Goal: Task Accomplishment & Management: Manage account settings

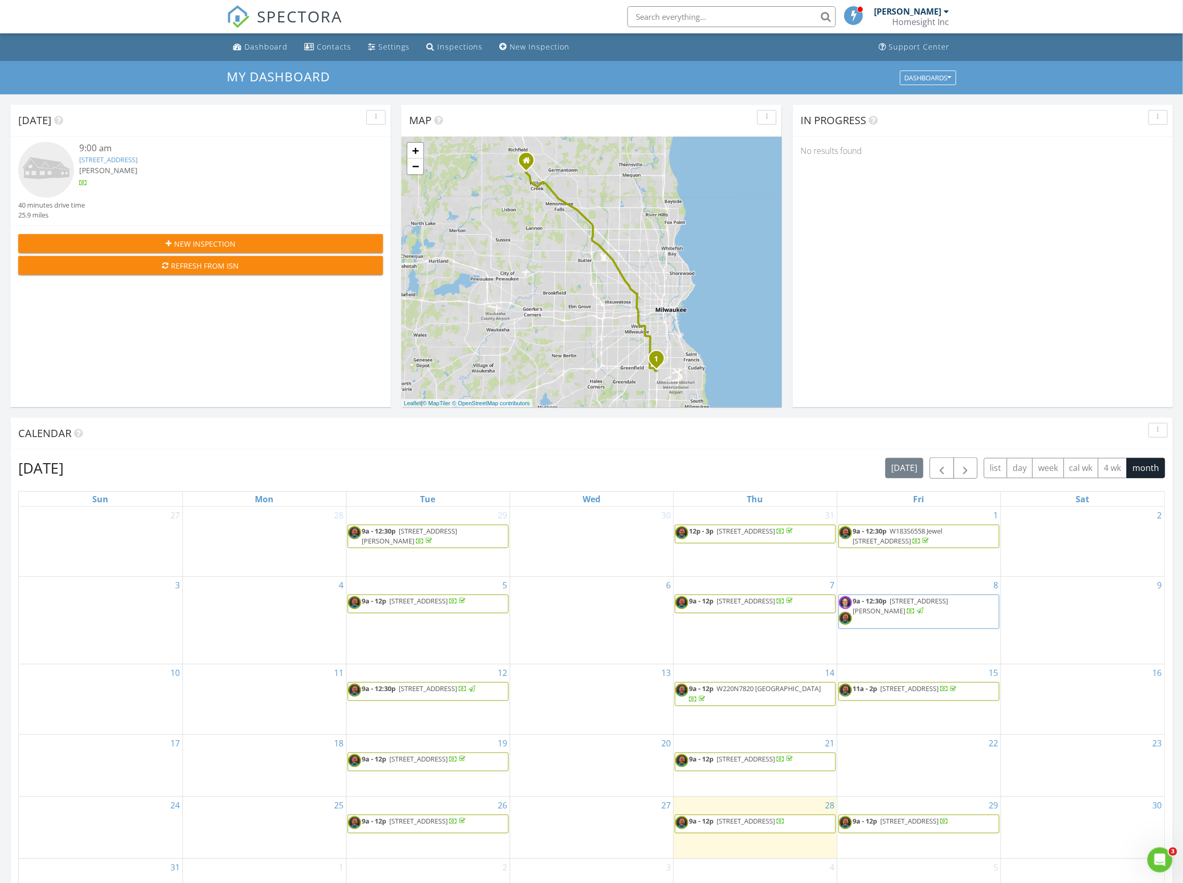
click at [946, 13] on div at bounding box center [947, 11] width 5 height 8
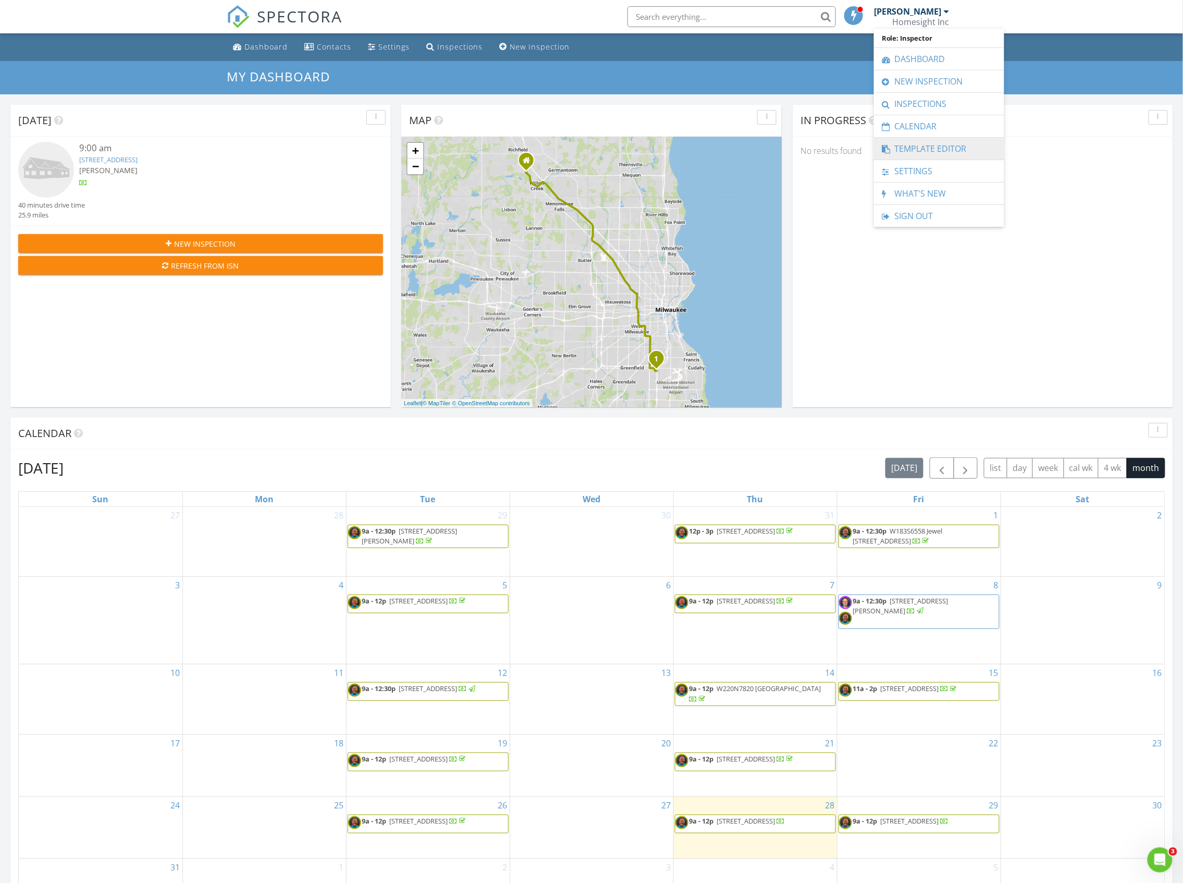
click at [935, 149] on link "Template Editor" at bounding box center [939, 149] width 120 height 22
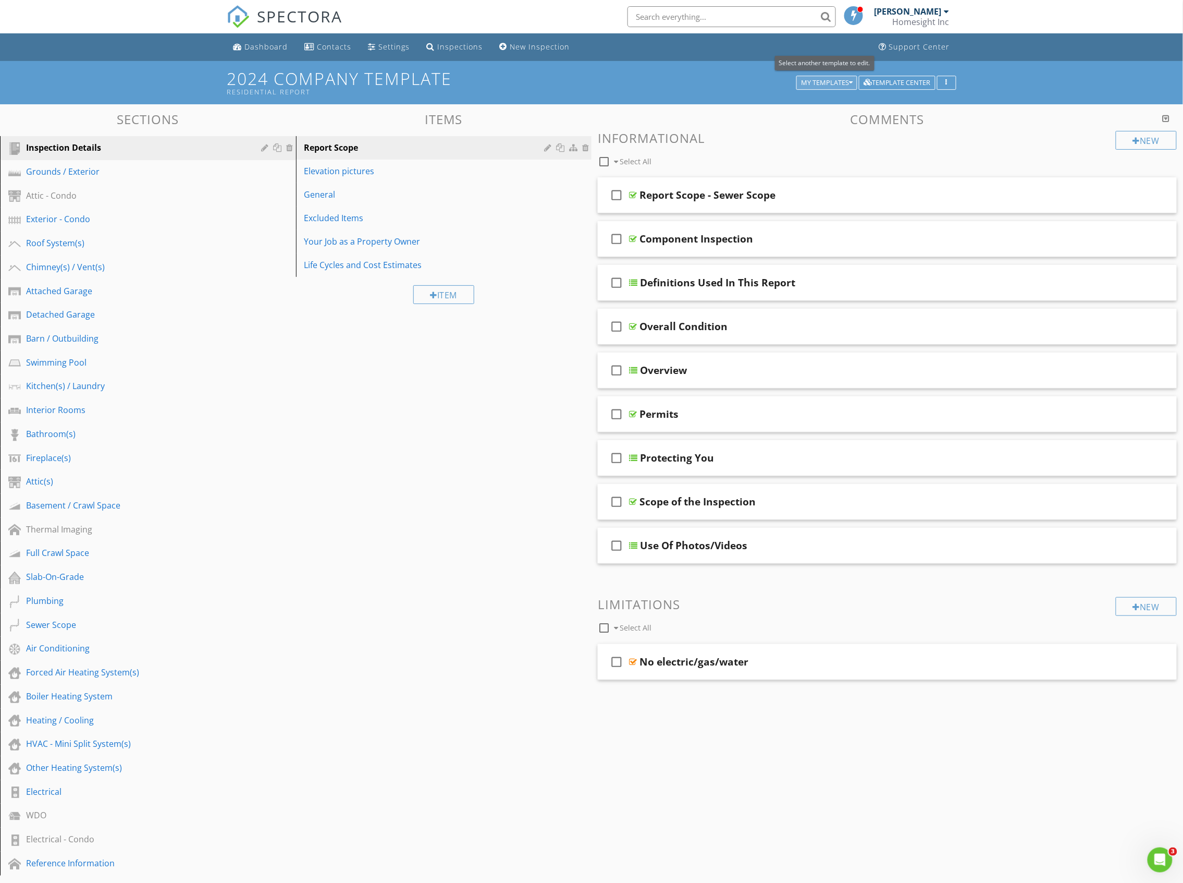
click at [849, 82] on icon "button" at bounding box center [851, 82] width 4 height 7
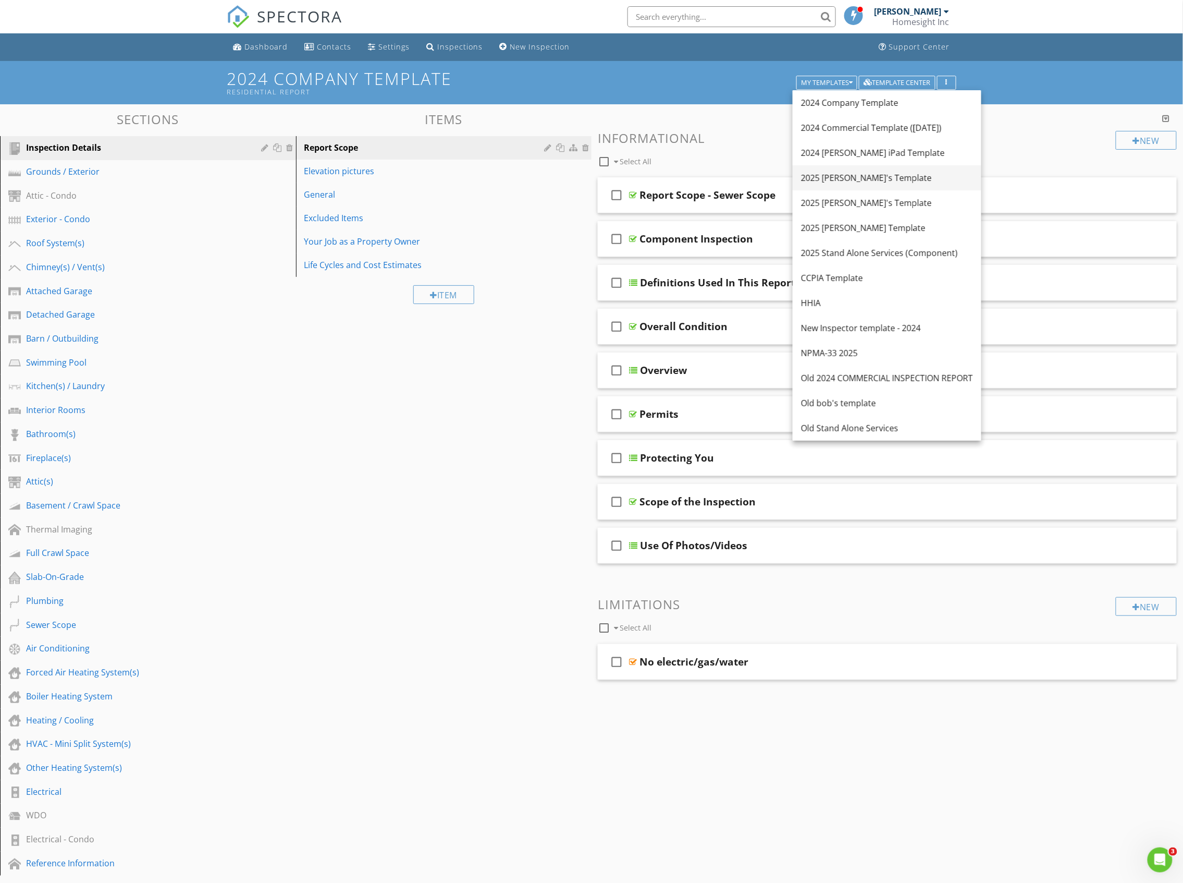
click at [864, 182] on div "2025 [PERSON_NAME]'s Template" at bounding box center [887, 178] width 172 height 13
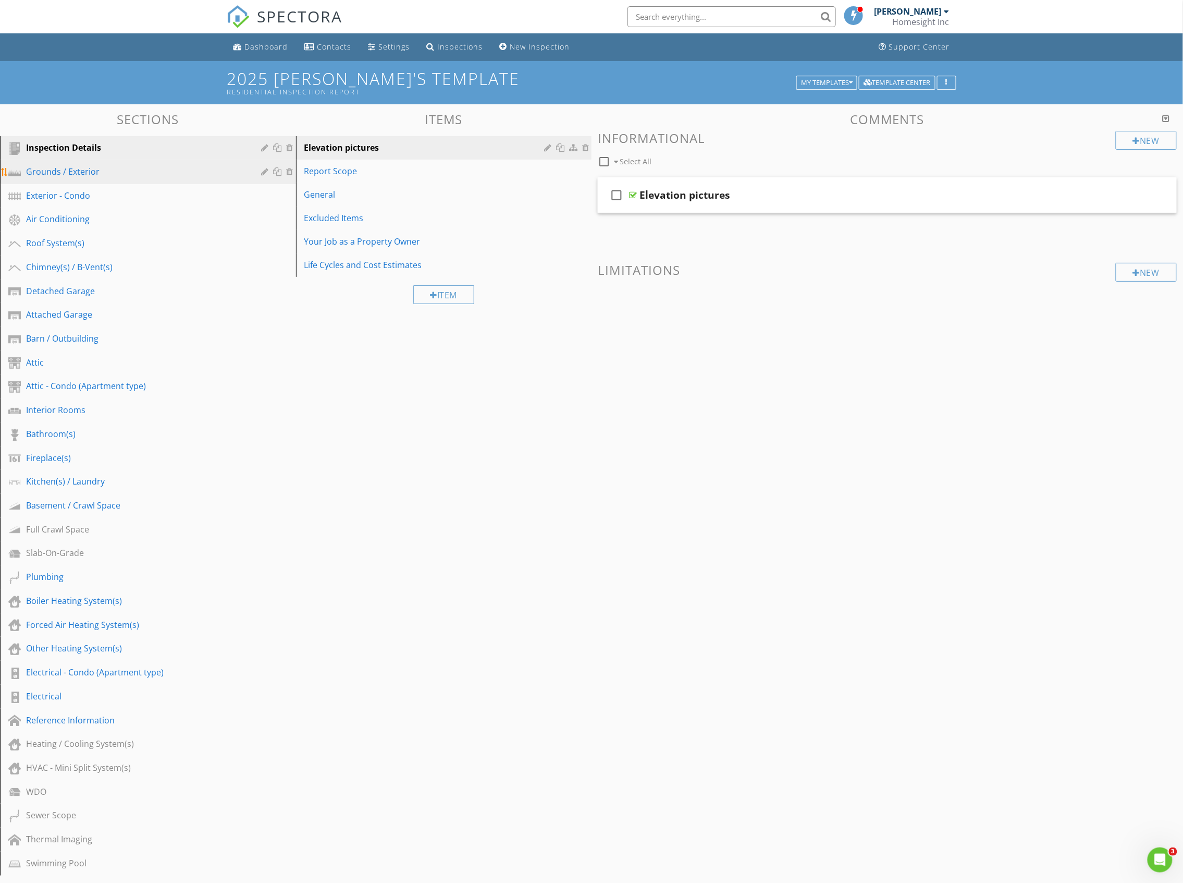
click at [88, 173] on div "Grounds / Exterior" at bounding box center [136, 171] width 221 height 13
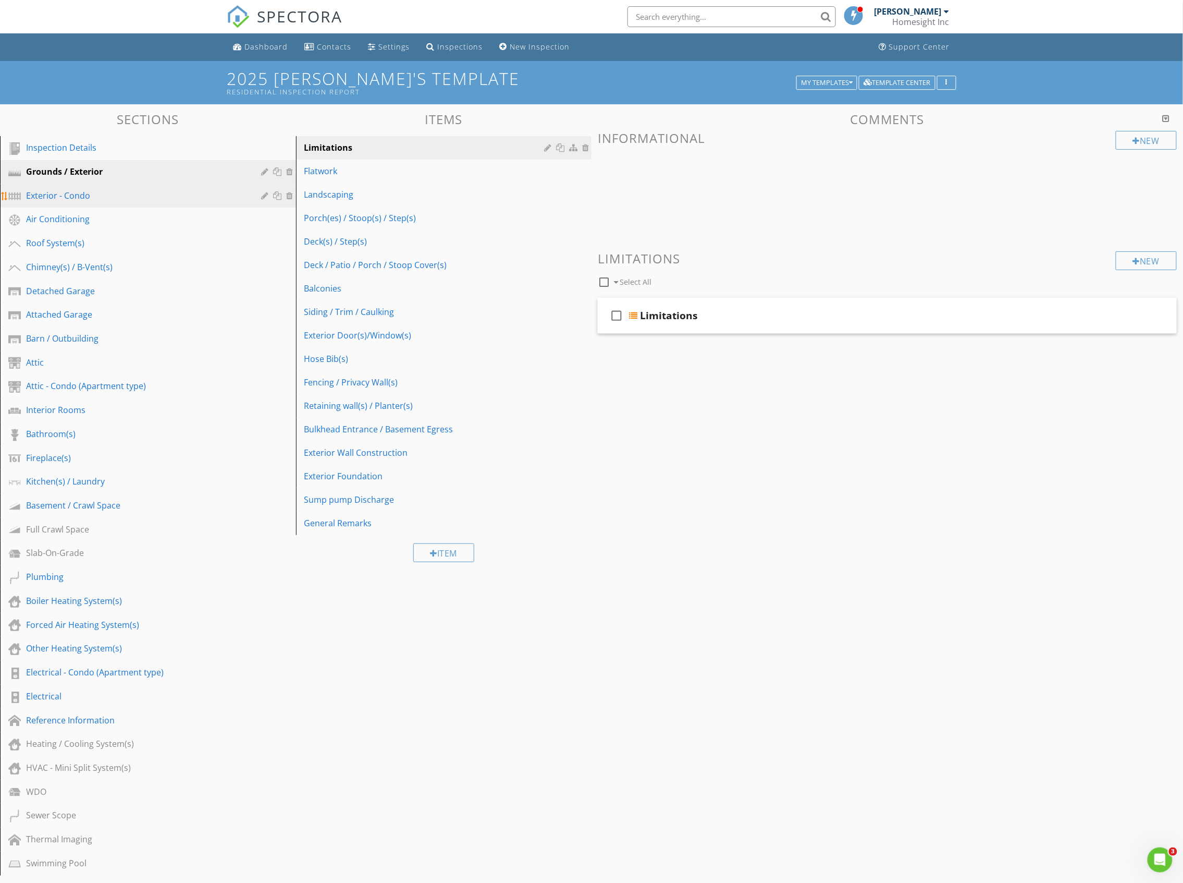
click at [64, 192] on div "Exterior - Condo" at bounding box center [136, 195] width 221 height 13
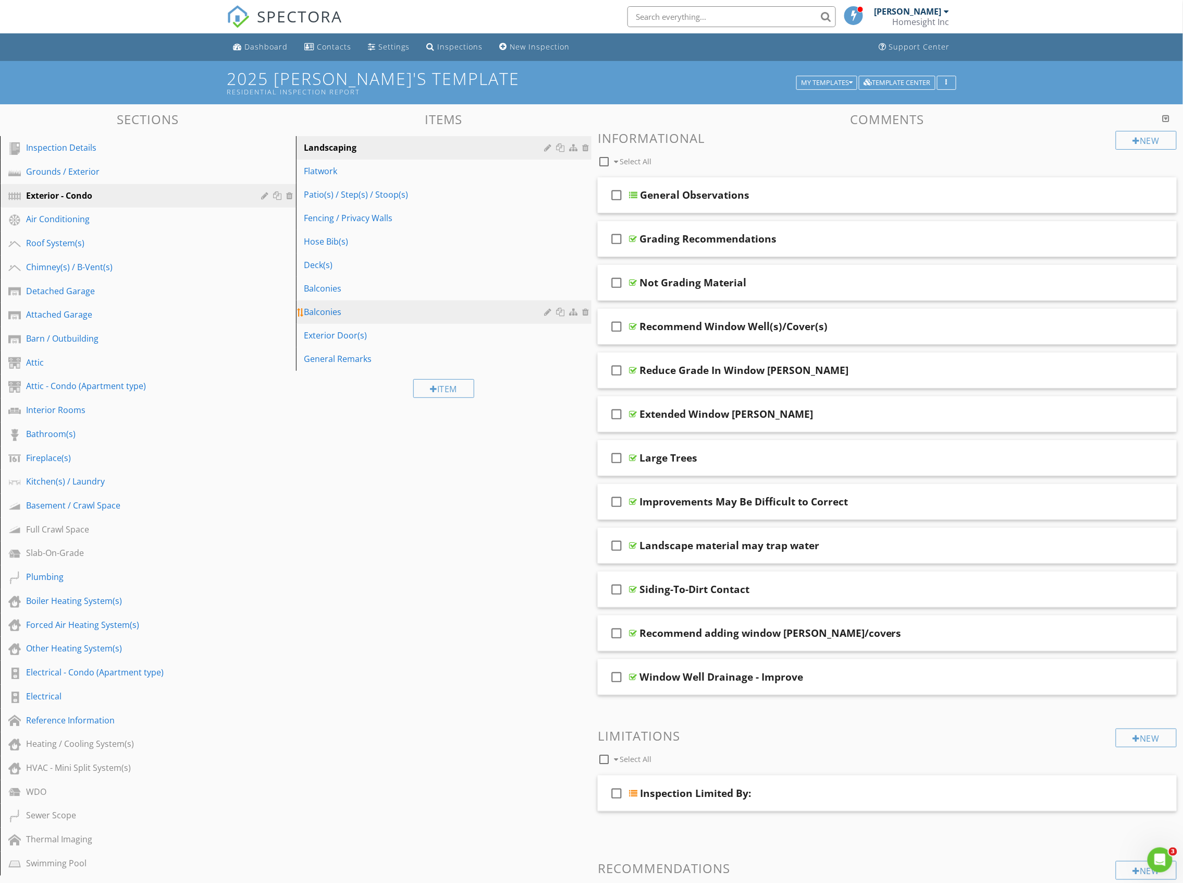
click at [449, 318] on link "Balconies" at bounding box center [445, 311] width 293 height 23
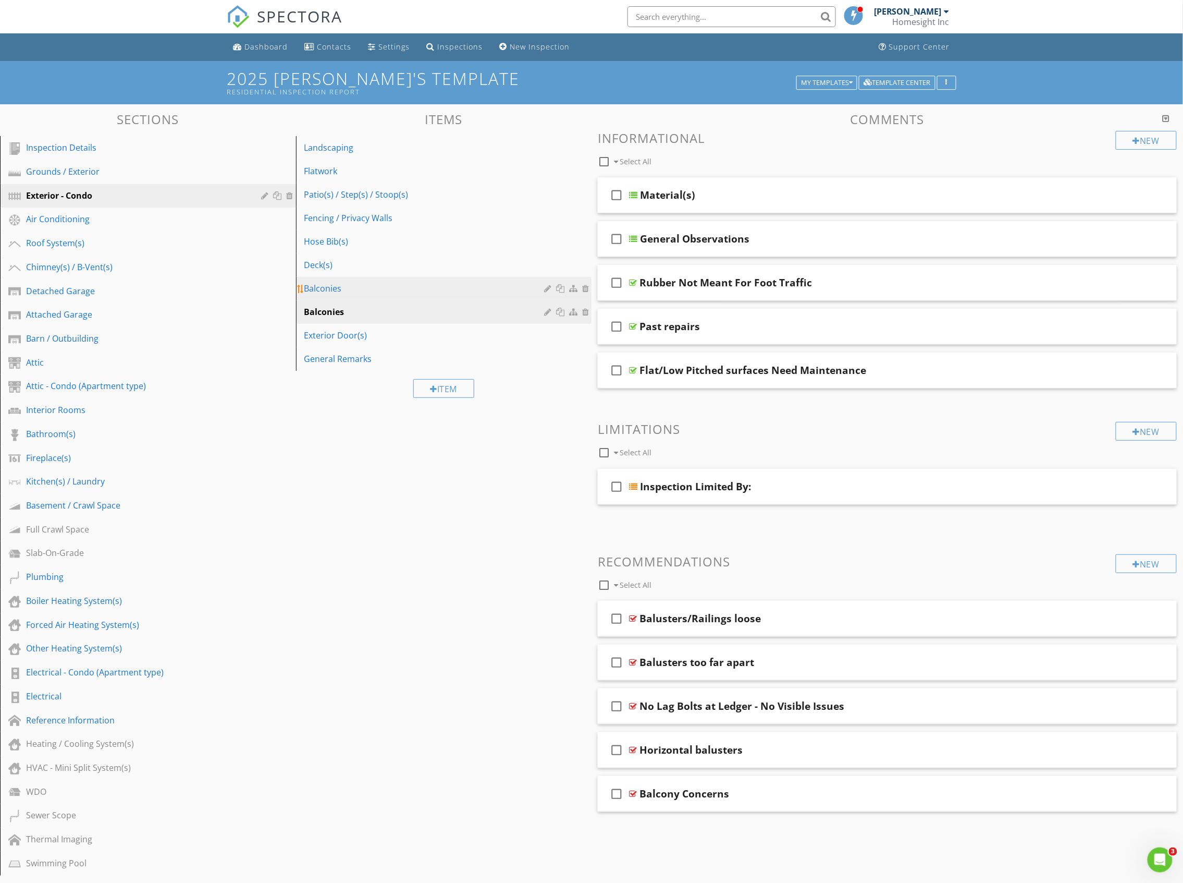
click at [437, 299] on link "Balconies" at bounding box center [445, 288] width 293 height 23
click at [586, 288] on div at bounding box center [586, 288] width 9 height 8
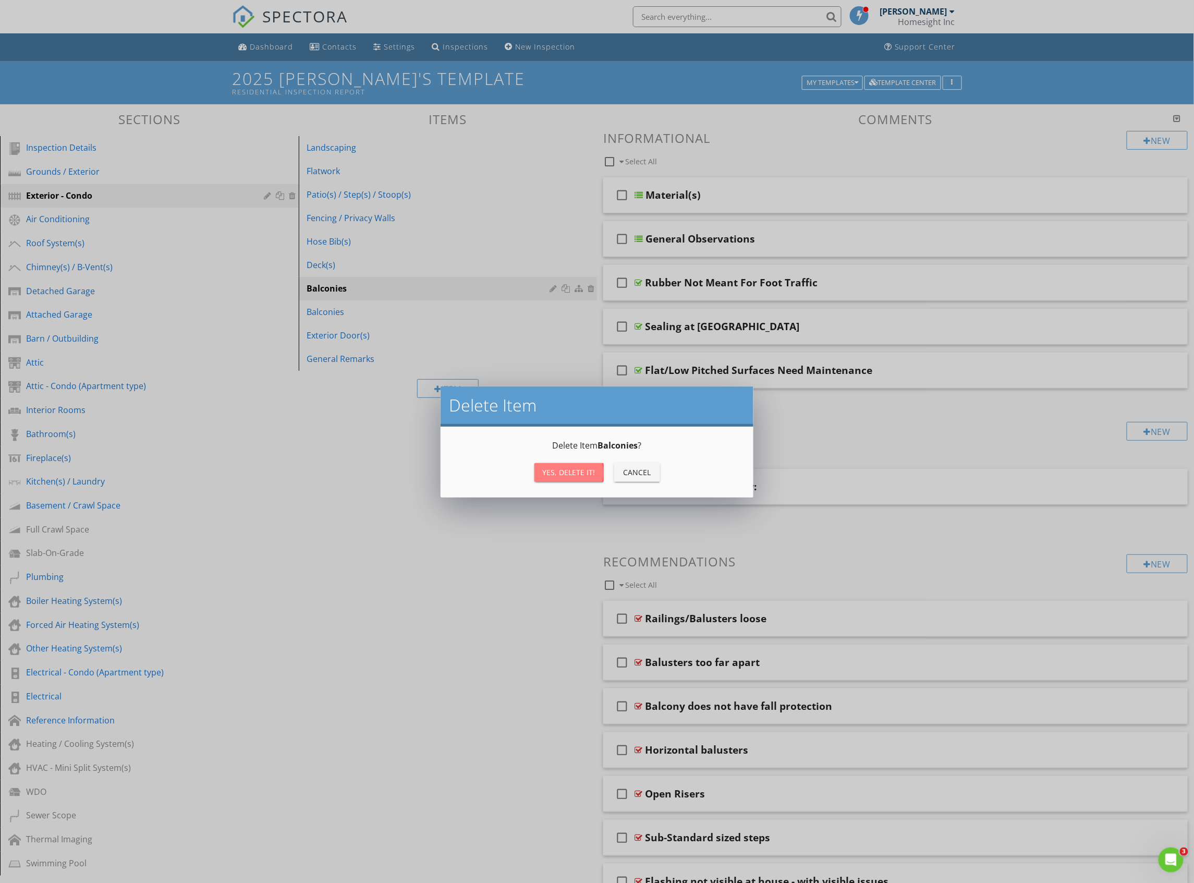
click at [593, 472] on div "Yes, Delete it!" at bounding box center [569, 472] width 53 height 11
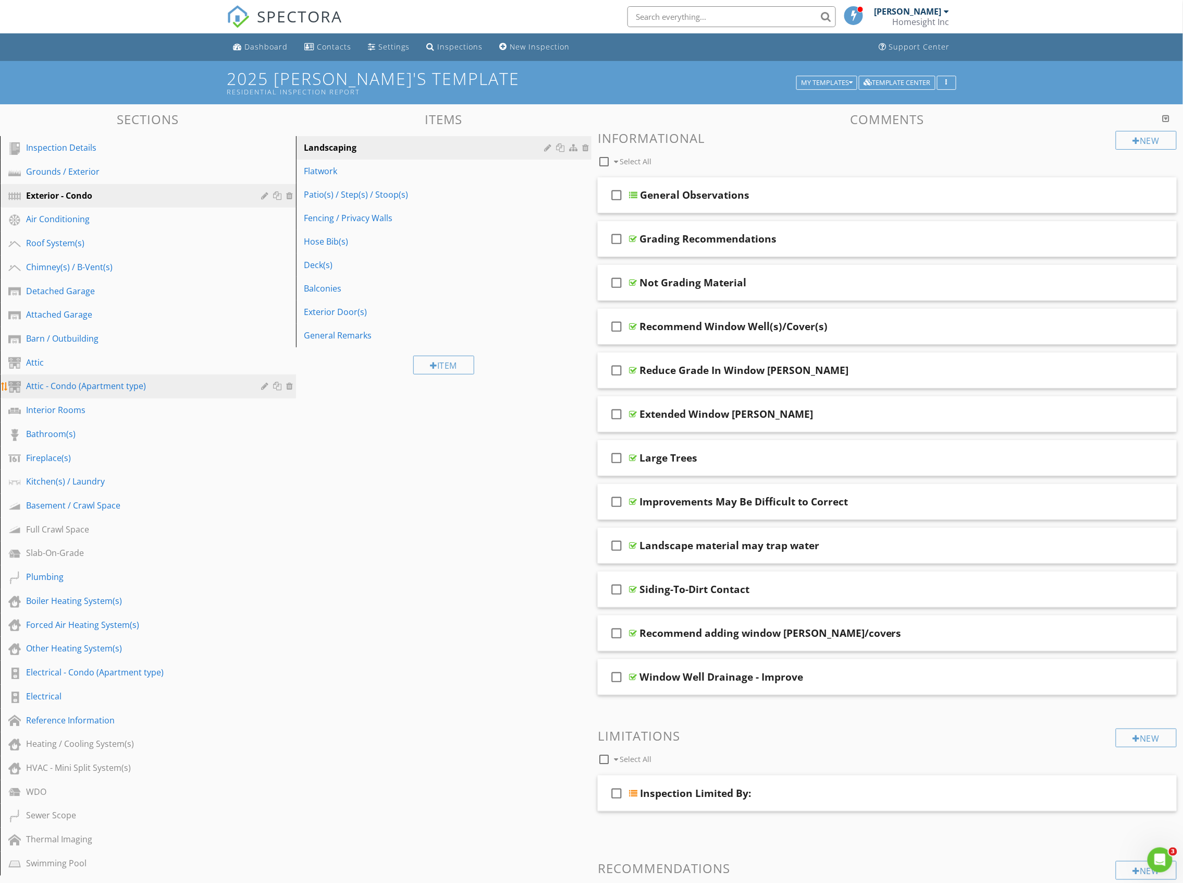
click at [92, 386] on div "Attic - Condo (Apartment type)" at bounding box center [136, 385] width 221 height 13
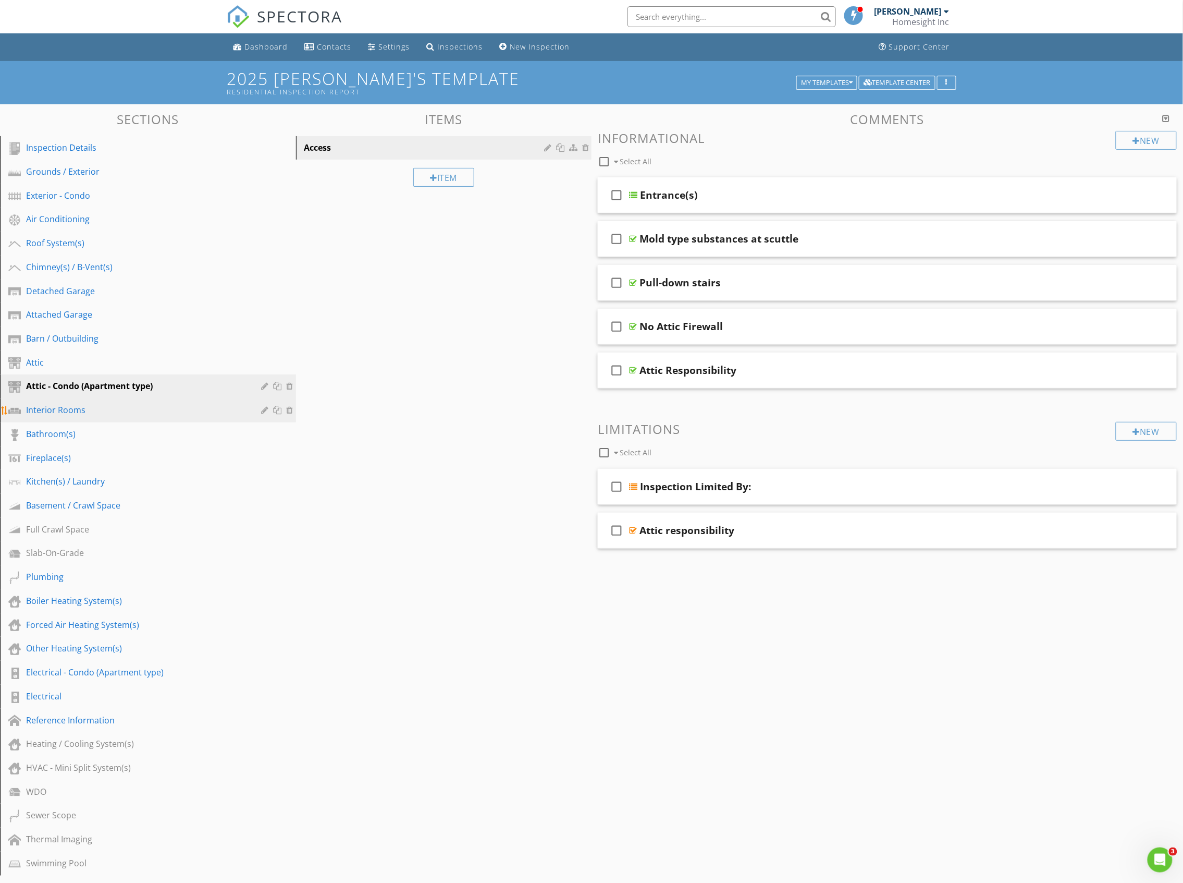
click at [67, 409] on div "Interior Rooms" at bounding box center [136, 409] width 221 height 13
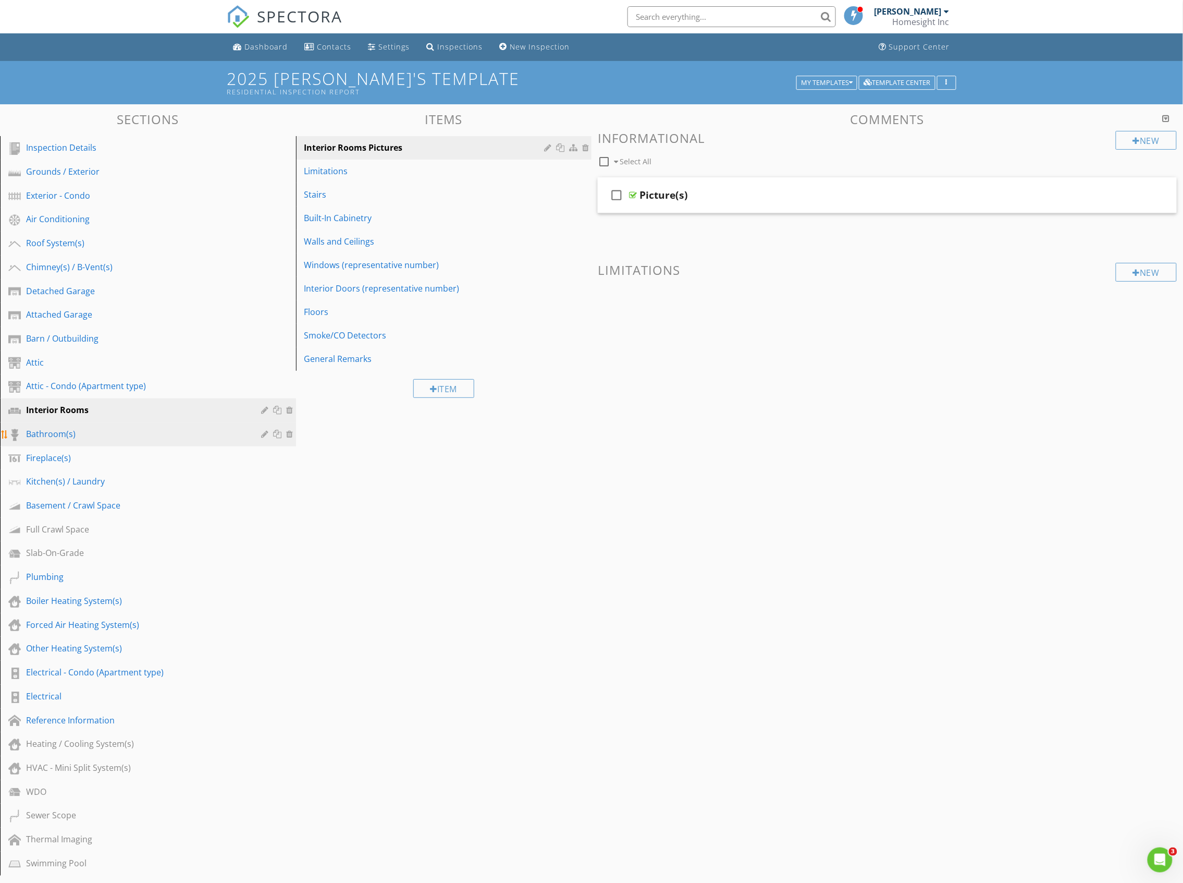
click at [63, 430] on div "Bathroom(s)" at bounding box center [136, 433] width 221 height 13
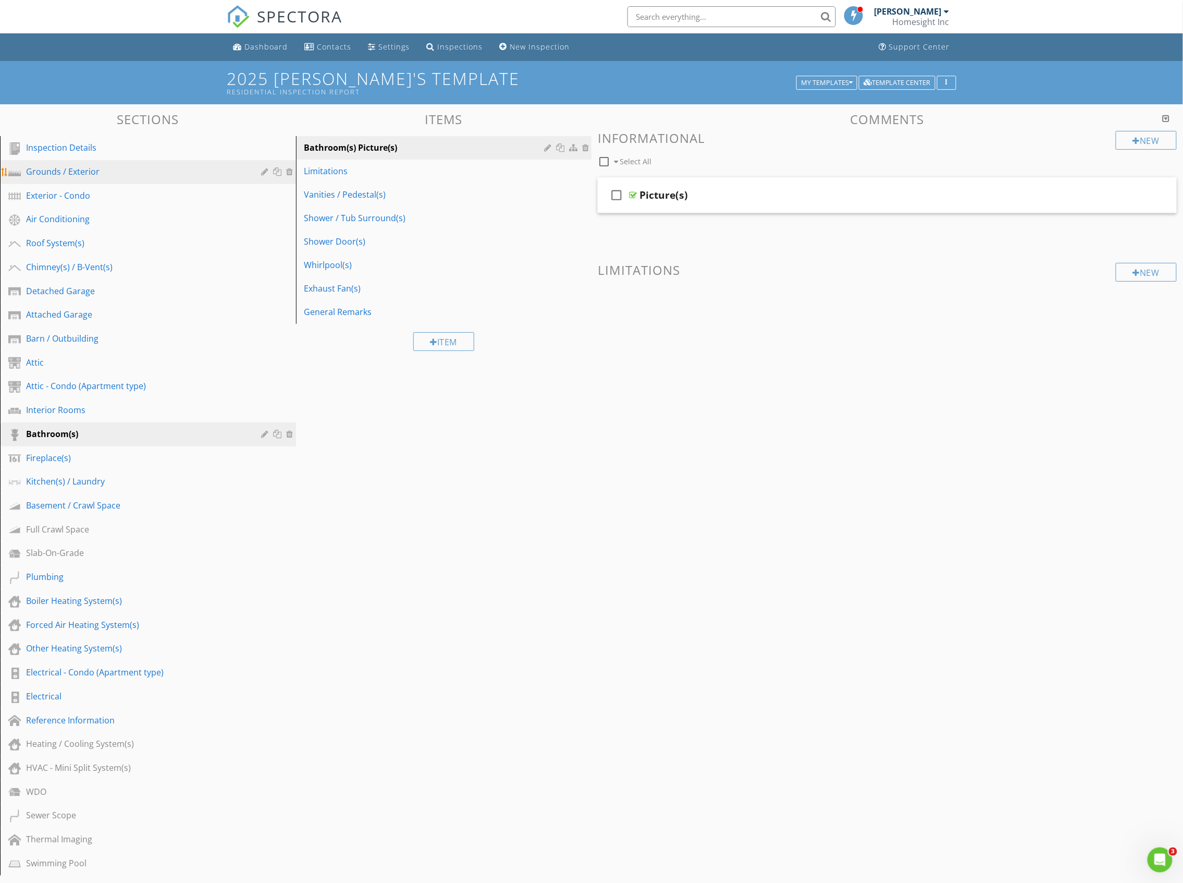
click at [63, 175] on div "Grounds / Exterior" at bounding box center [136, 171] width 221 height 13
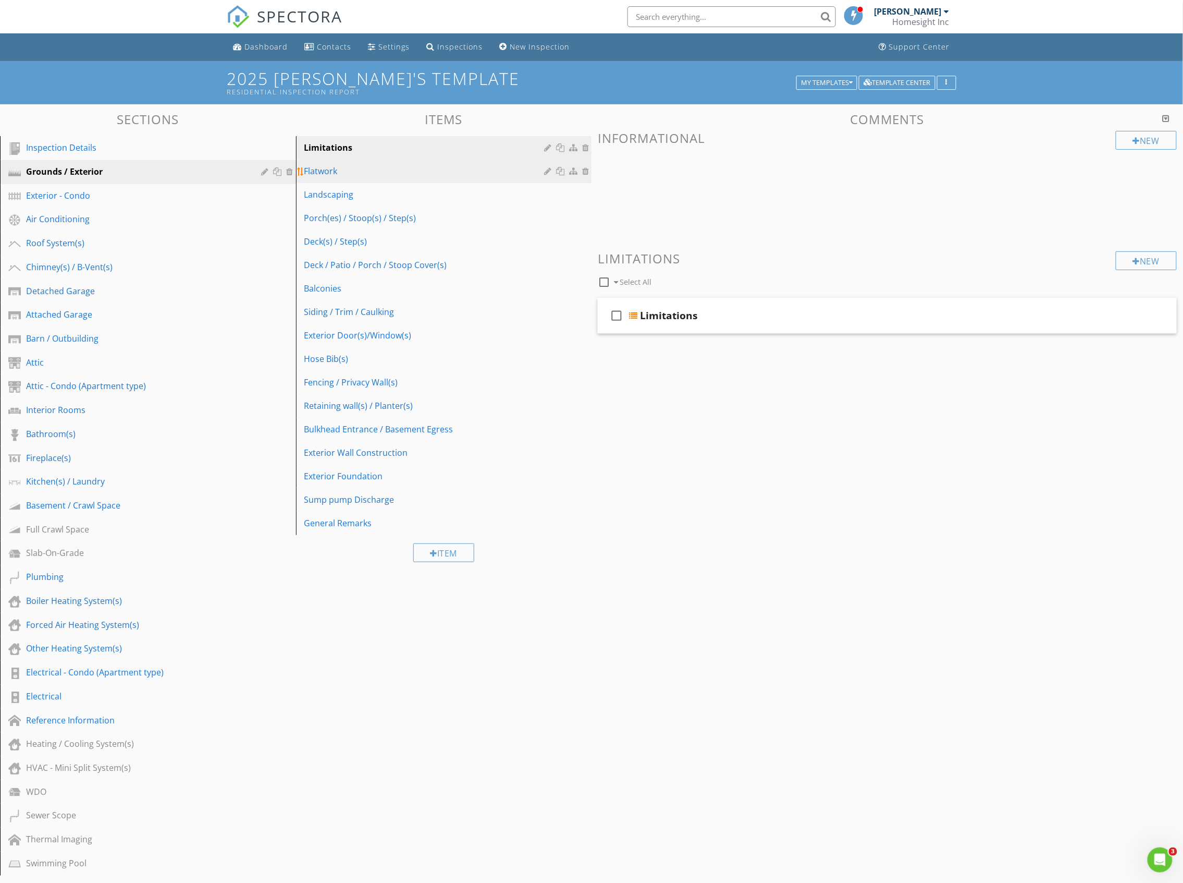
click at [333, 169] on div "Flatwork" at bounding box center [425, 171] width 243 height 13
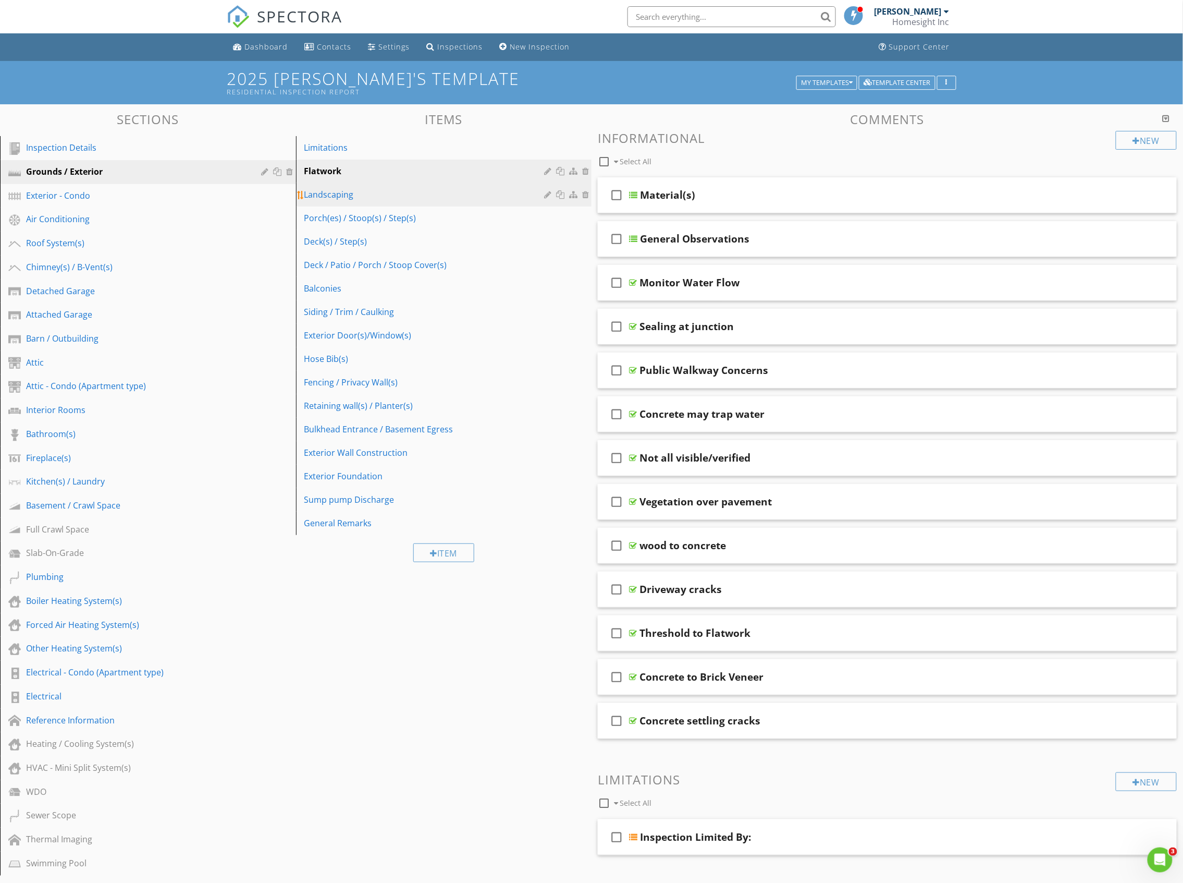
click at [337, 191] on div "Landscaping" at bounding box center [425, 194] width 243 height 13
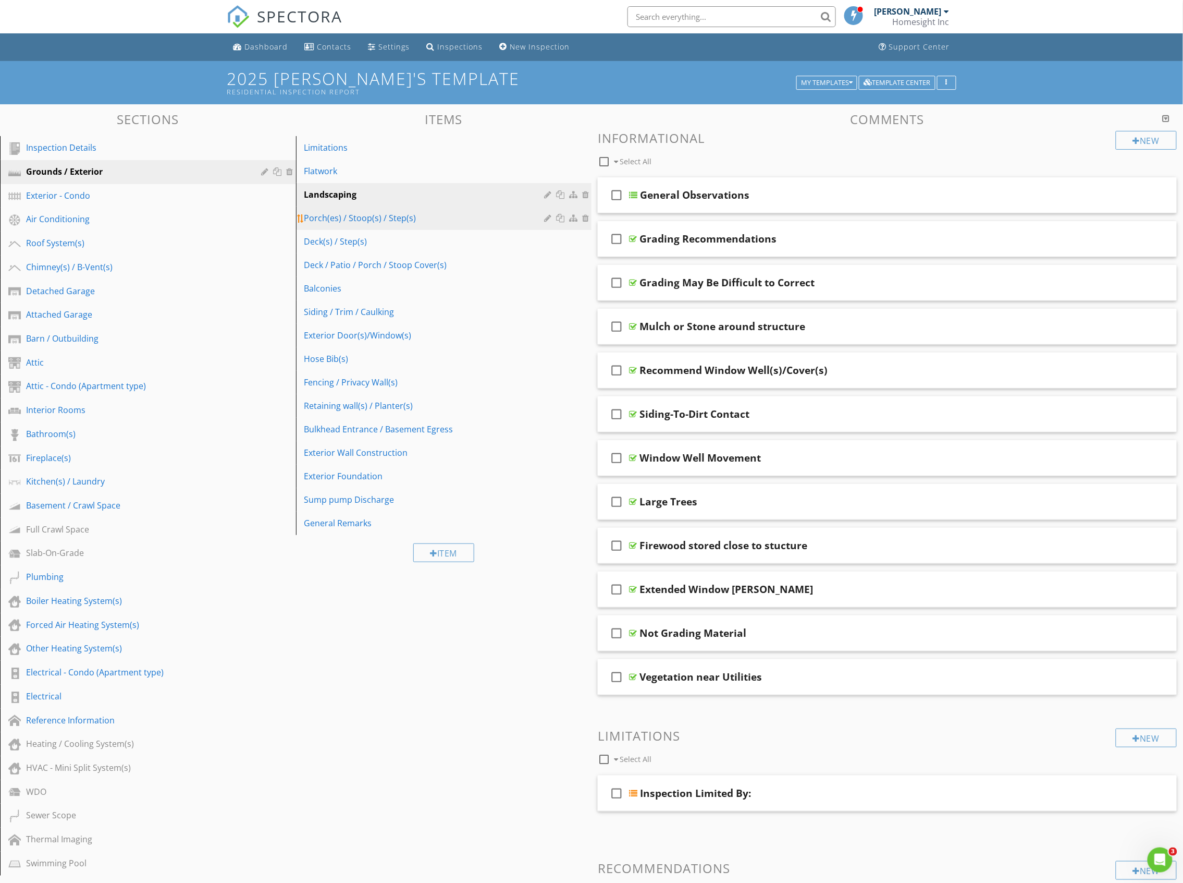
click at [384, 222] on div "Porch(es) / Stoop(s) / Step(s)" at bounding box center [425, 218] width 243 height 13
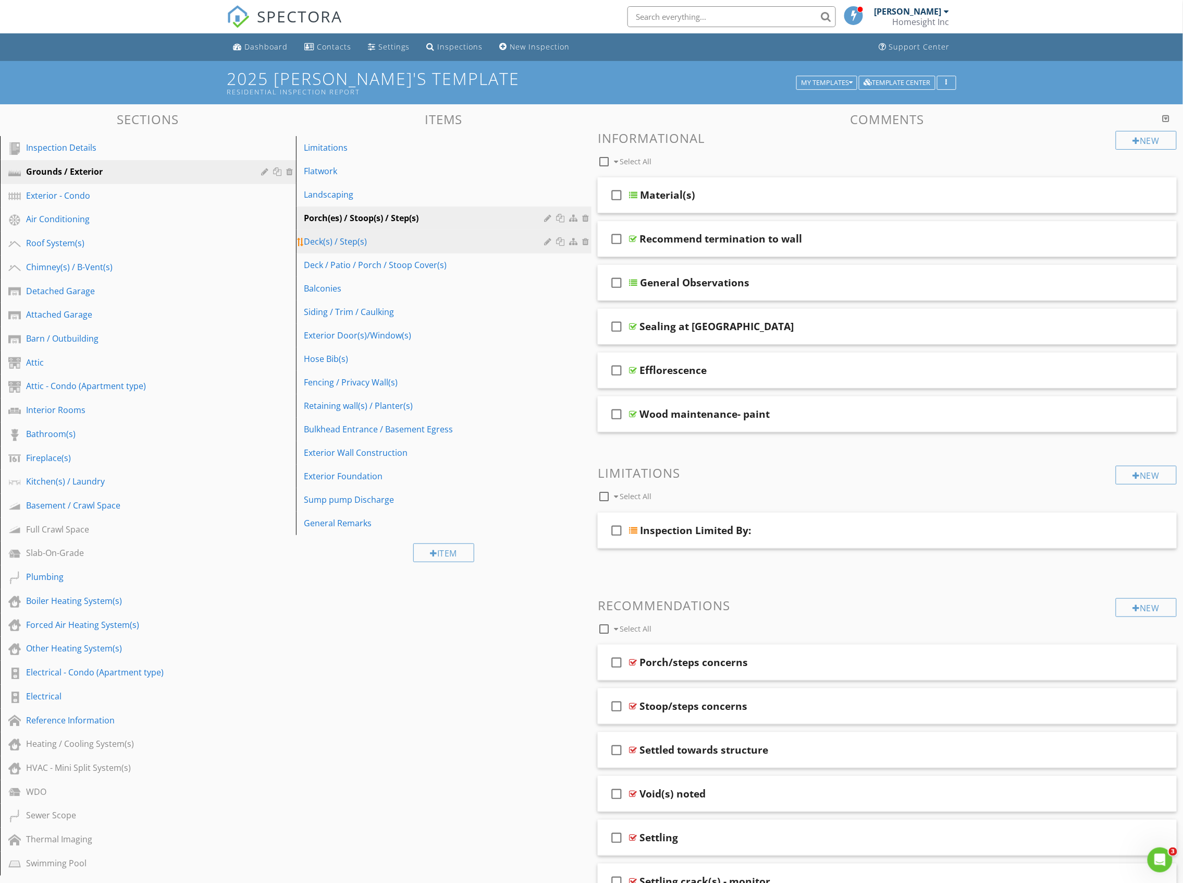
click at [318, 242] on div "Deck(s) / Step(s)" at bounding box center [425, 241] width 243 height 13
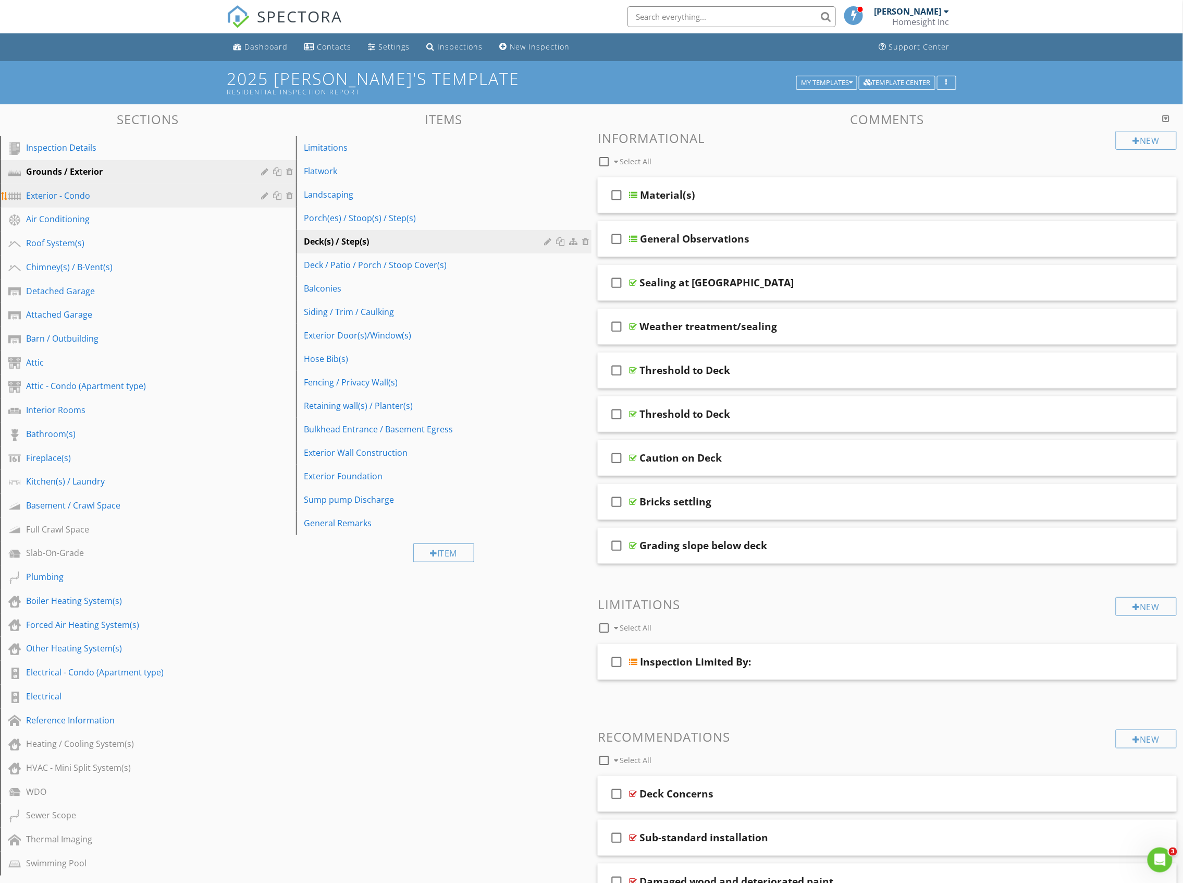
click at [90, 195] on div "Exterior - Condo" at bounding box center [136, 195] width 221 height 13
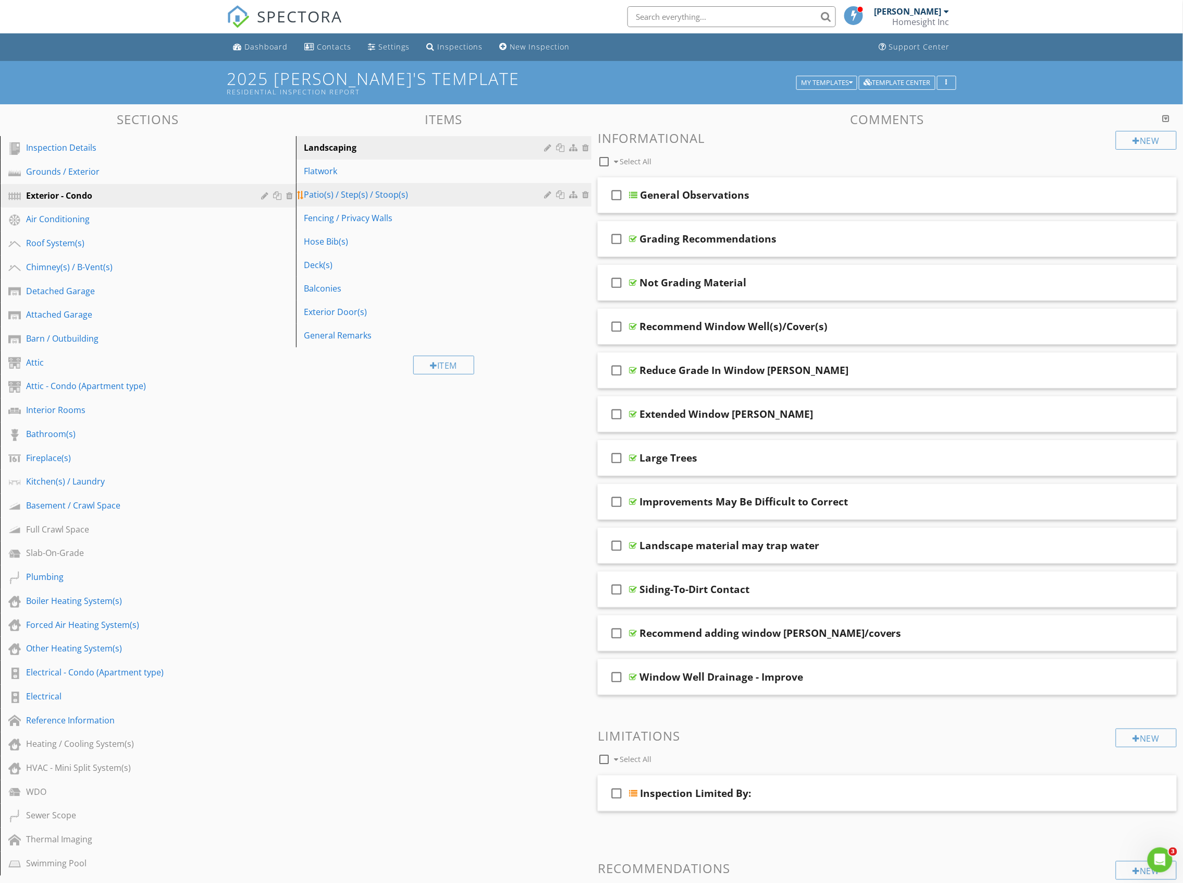
click at [353, 192] on div "Patio(s) / Step(s) / Stoop(s)" at bounding box center [425, 194] width 243 height 13
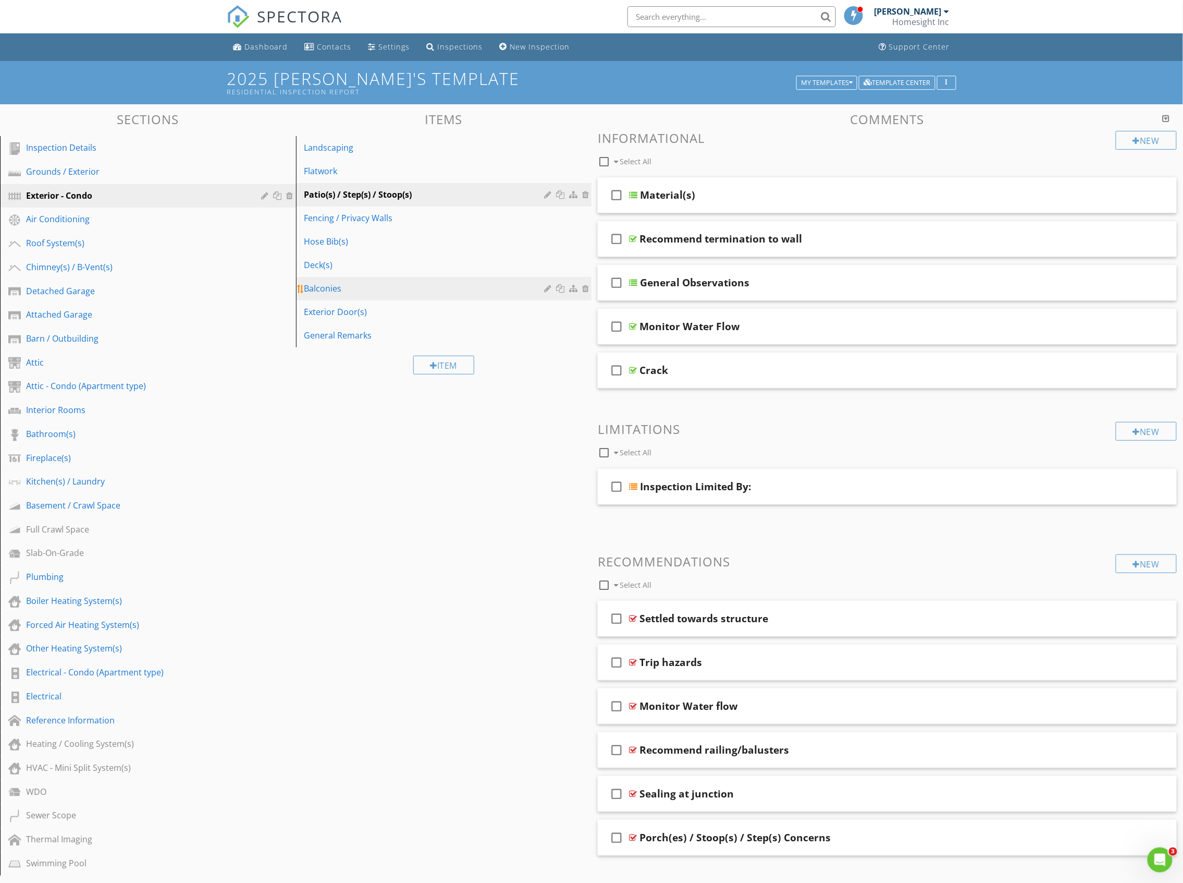
click at [330, 289] on div "Balconies" at bounding box center [425, 288] width 243 height 13
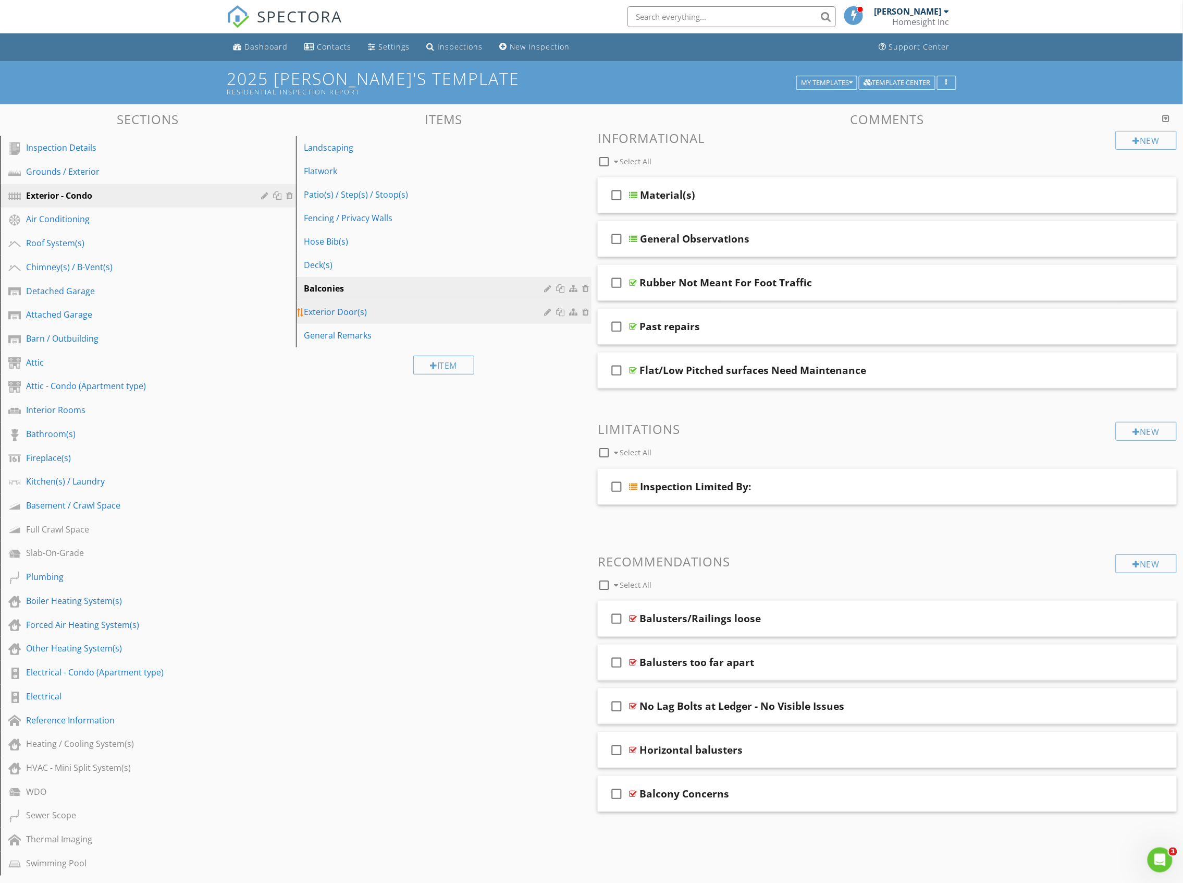
click at [345, 314] on div "Exterior Door(s)" at bounding box center [425, 311] width 243 height 13
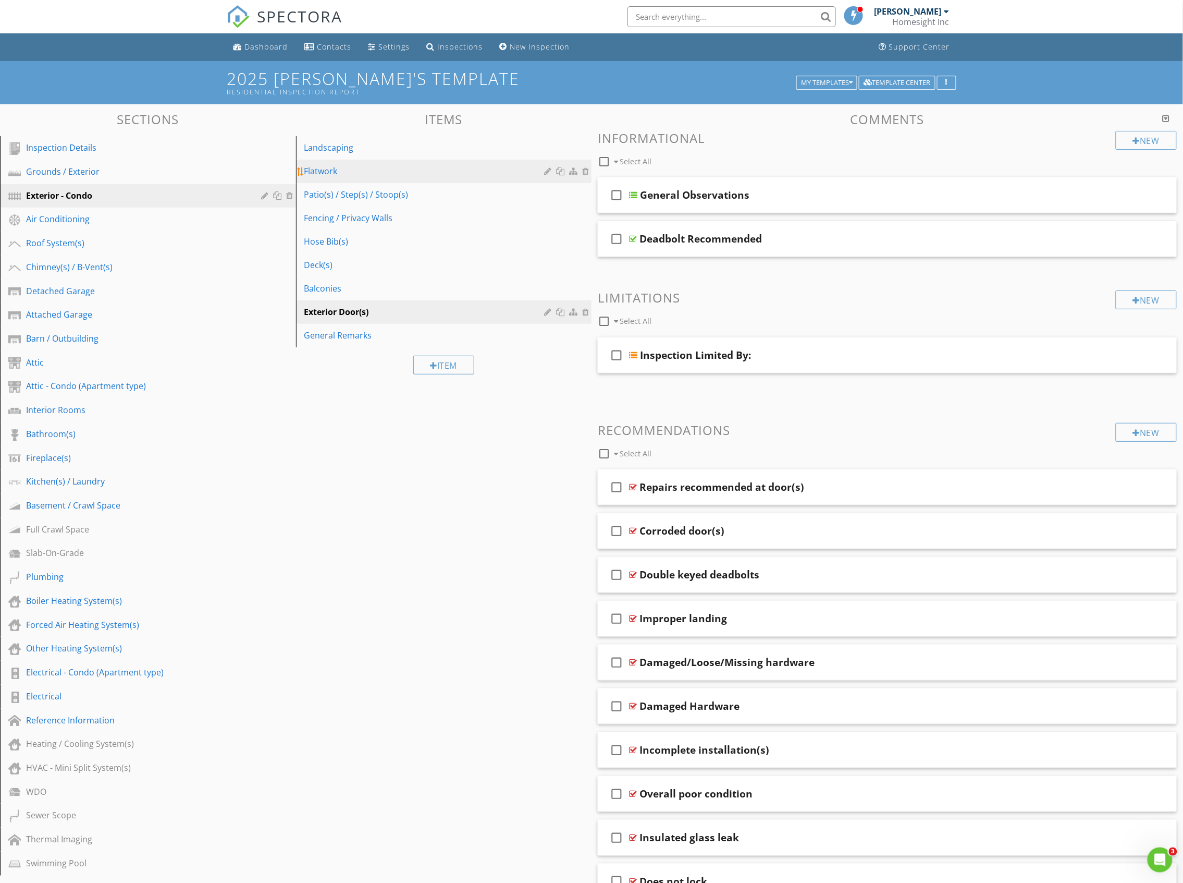
click at [326, 171] on div "Flatwork" at bounding box center [425, 171] width 243 height 13
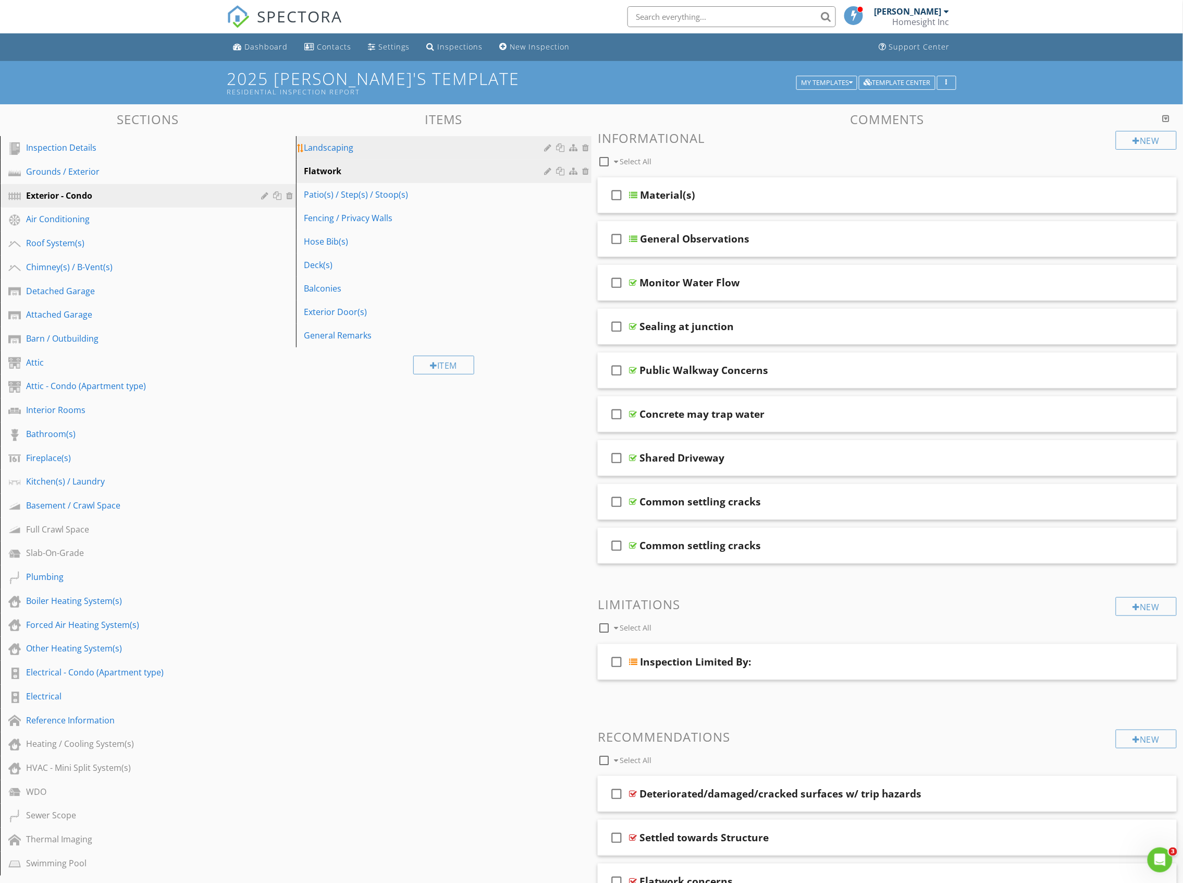
click at [338, 152] on div "Landscaping" at bounding box center [425, 147] width 243 height 13
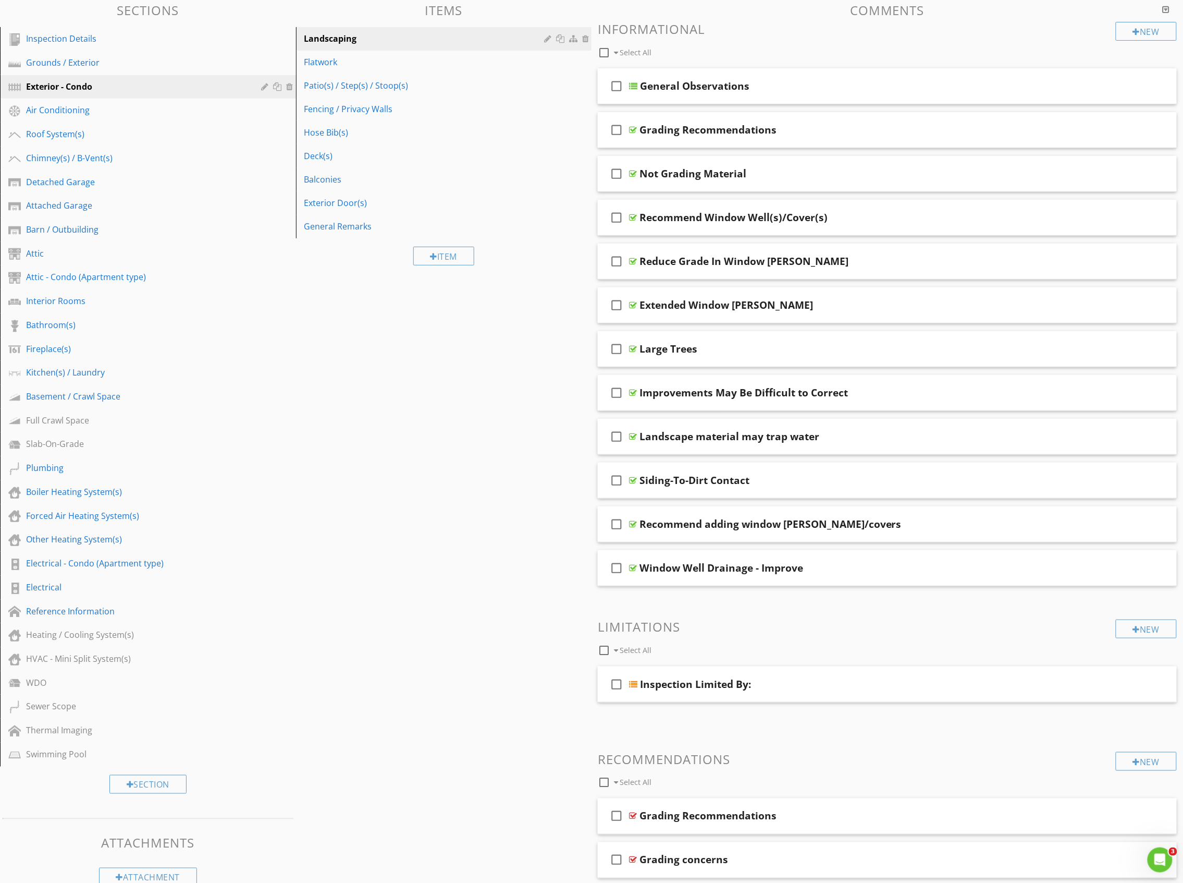
scroll to position [103, 0]
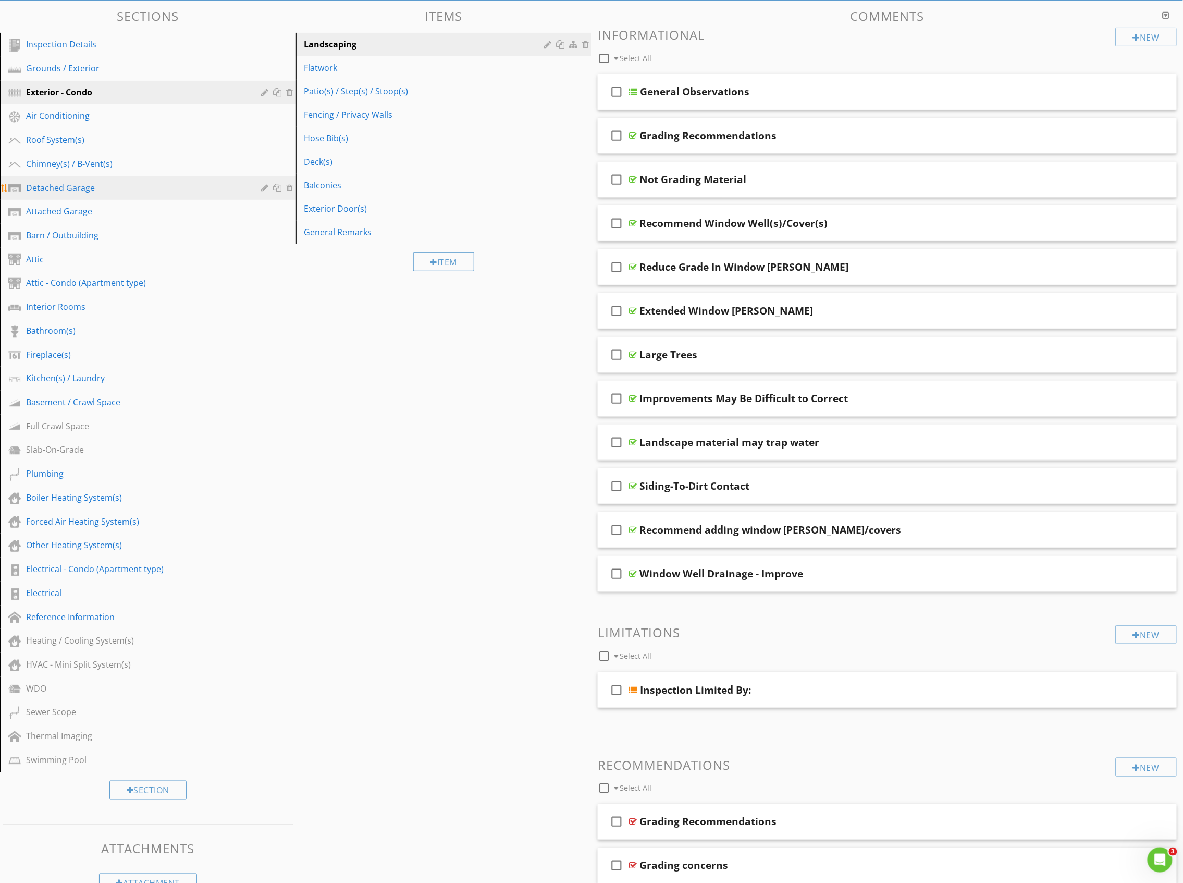
click at [78, 187] on div "Detached Garage" at bounding box center [136, 187] width 221 height 13
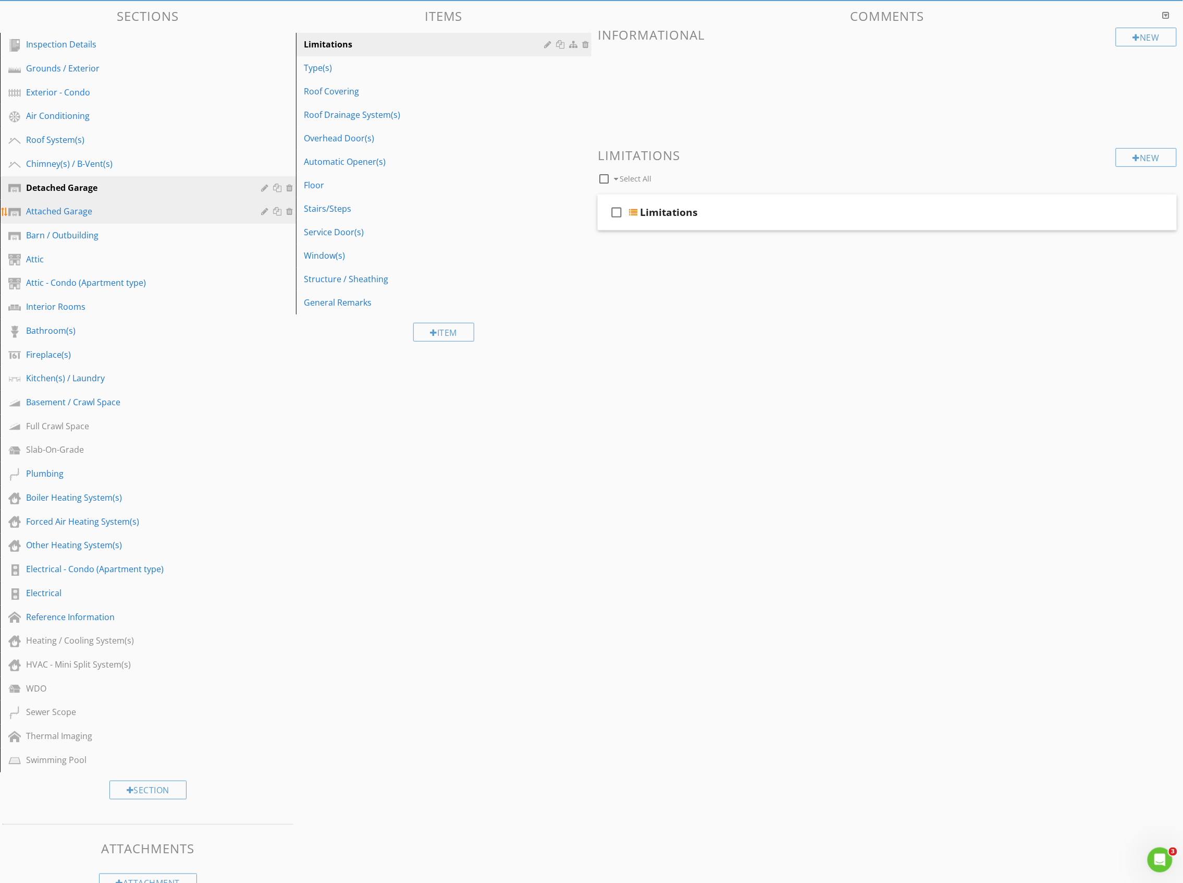
click at [88, 211] on div "Attached Garage" at bounding box center [136, 211] width 221 height 13
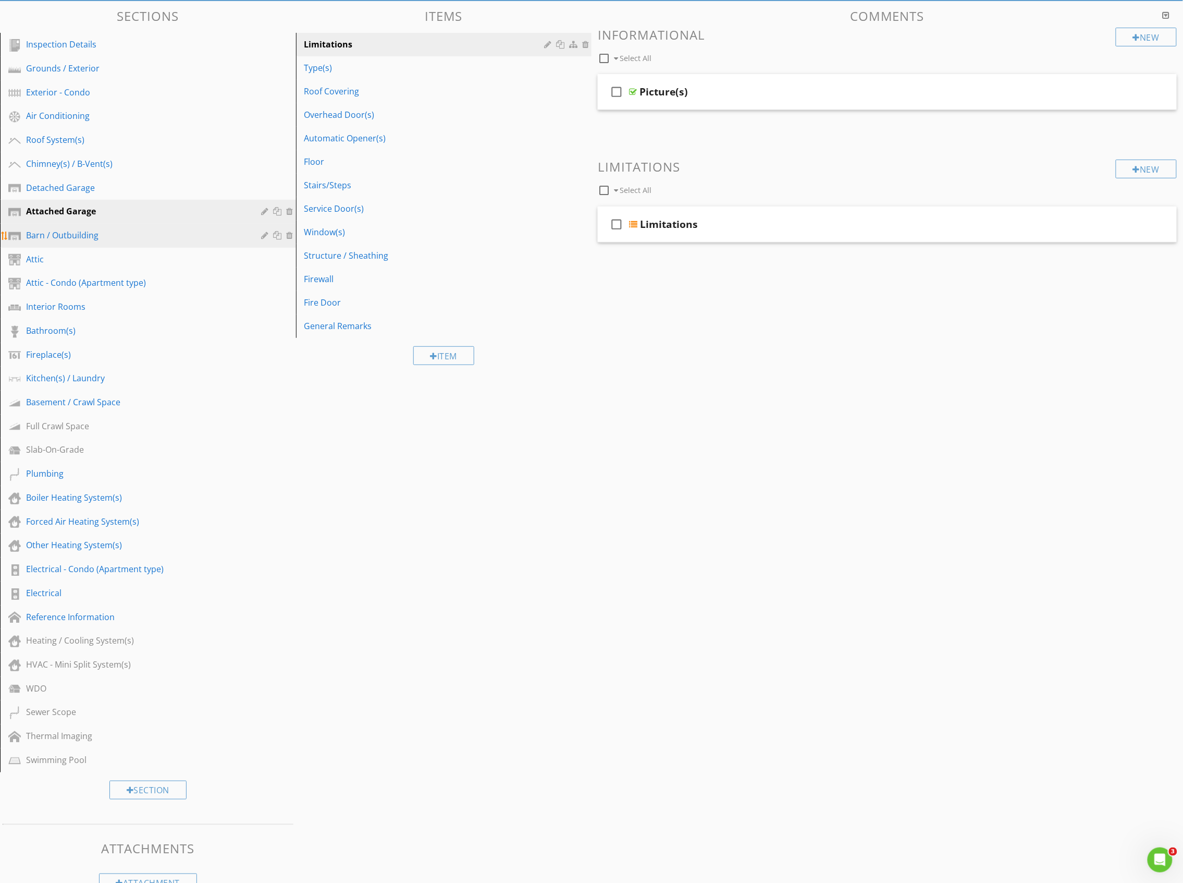
click at [65, 235] on div "Barn / Outbuilding" at bounding box center [136, 235] width 221 height 13
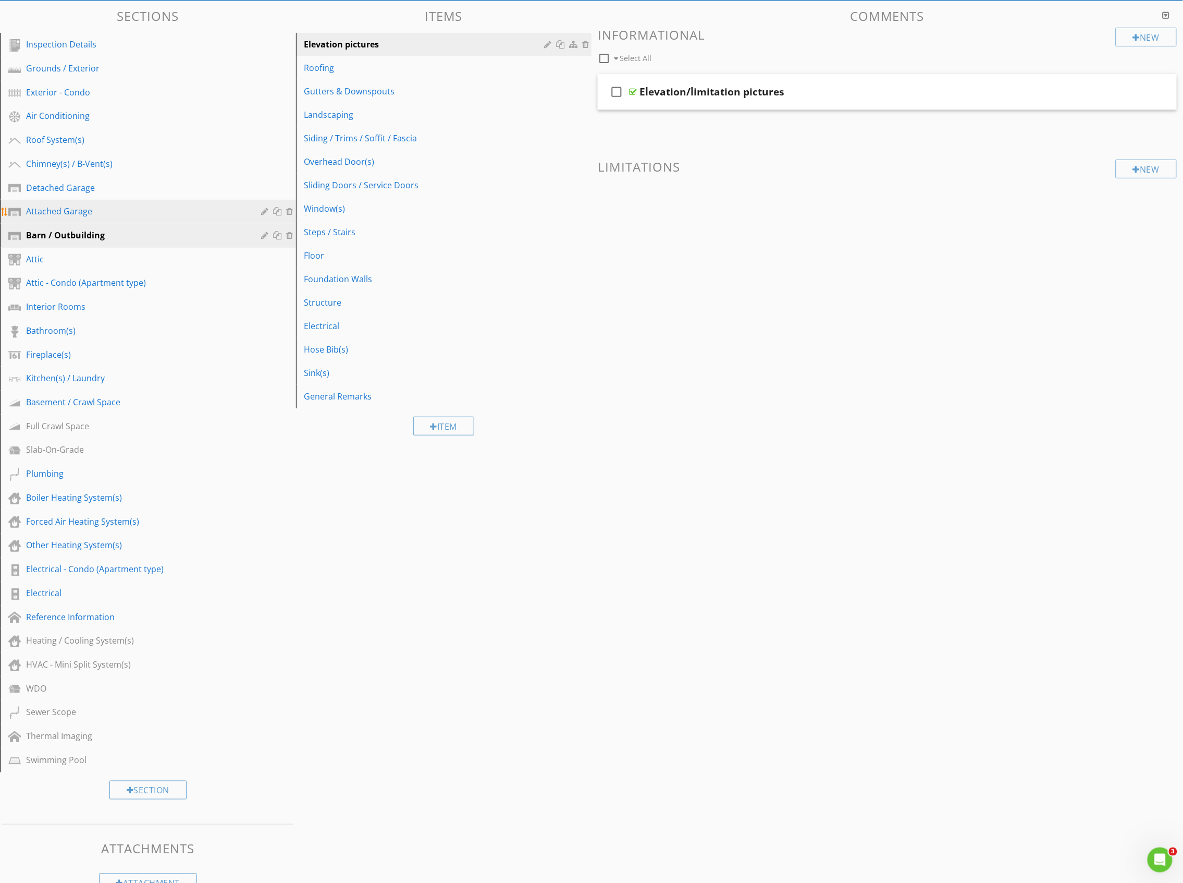
click at [67, 211] on div "Attached Garage" at bounding box center [136, 211] width 221 height 13
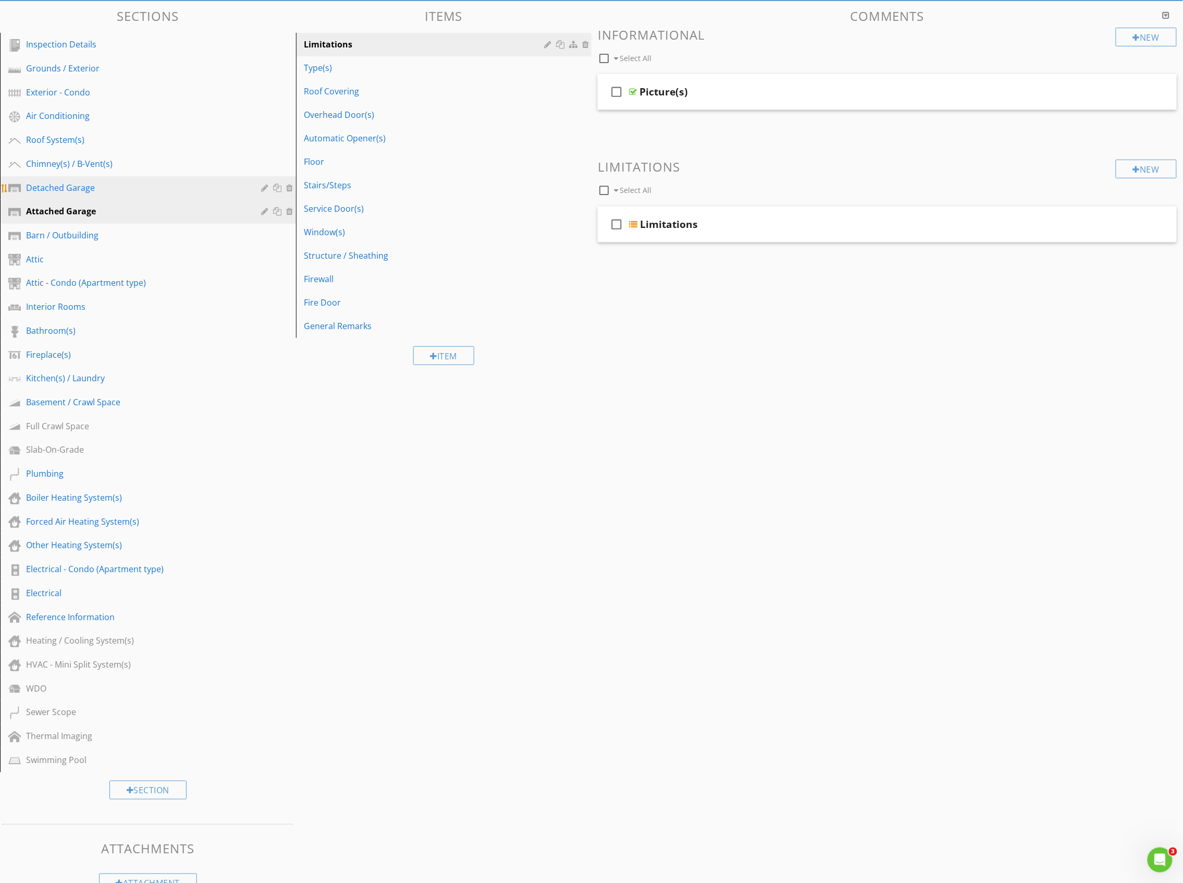
click at [58, 186] on div "Detached Garage" at bounding box center [136, 187] width 221 height 13
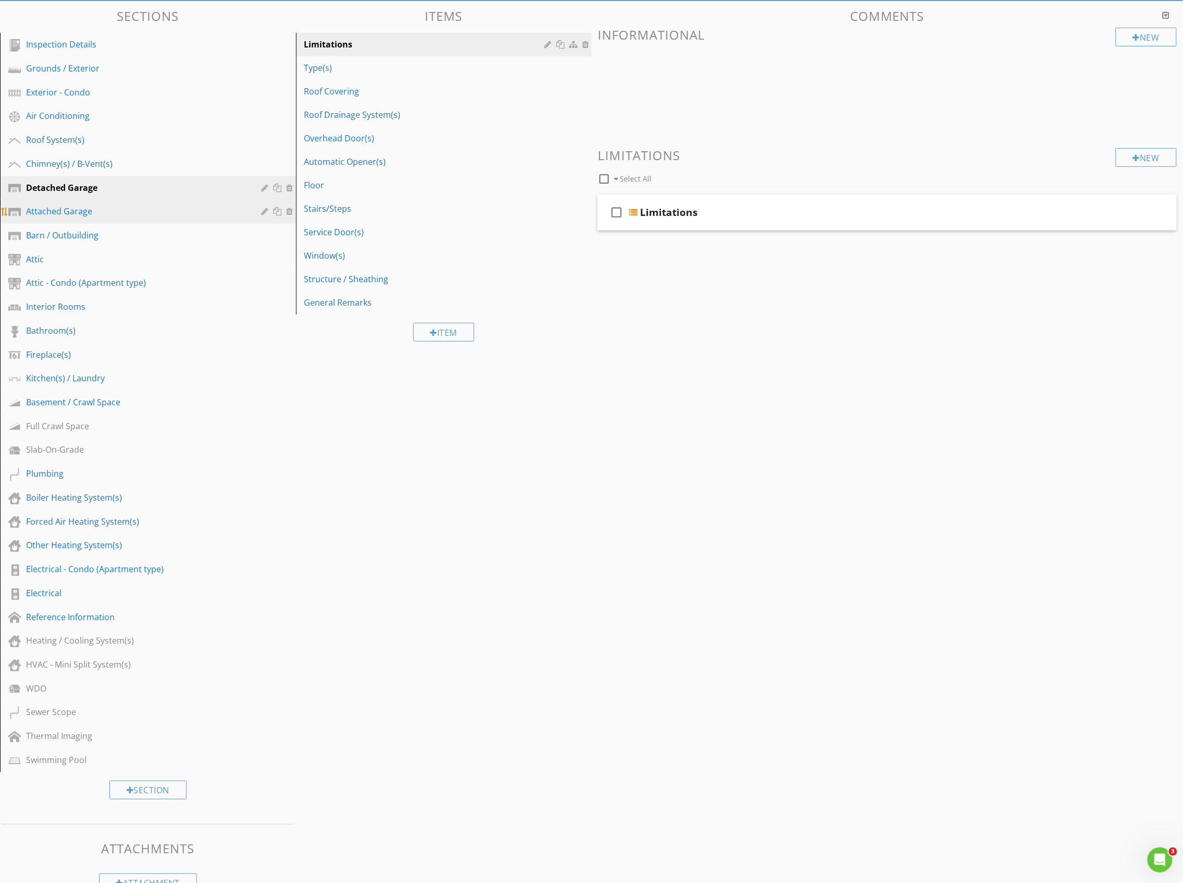
click at [52, 211] on div "Attached Garage" at bounding box center [136, 211] width 221 height 13
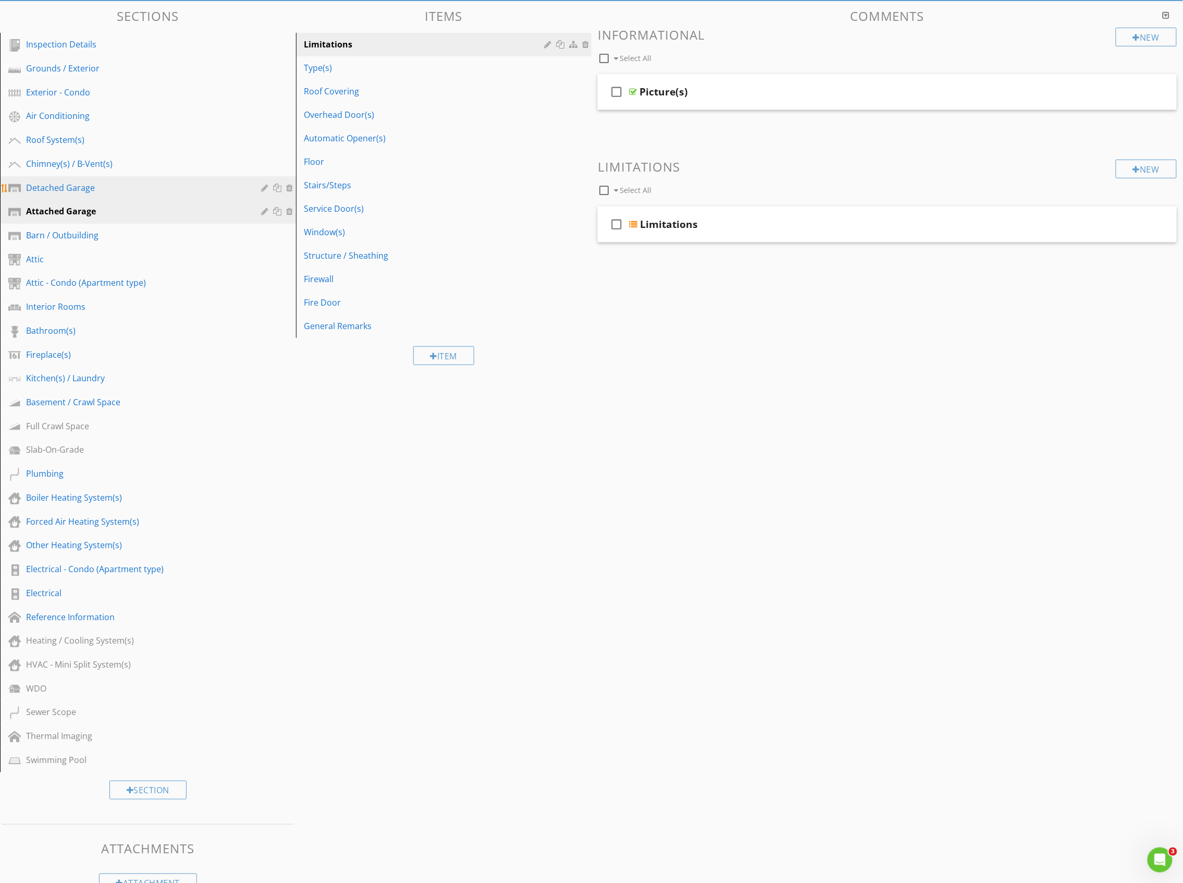
click at [66, 186] on div "Detached Garage" at bounding box center [136, 187] width 221 height 13
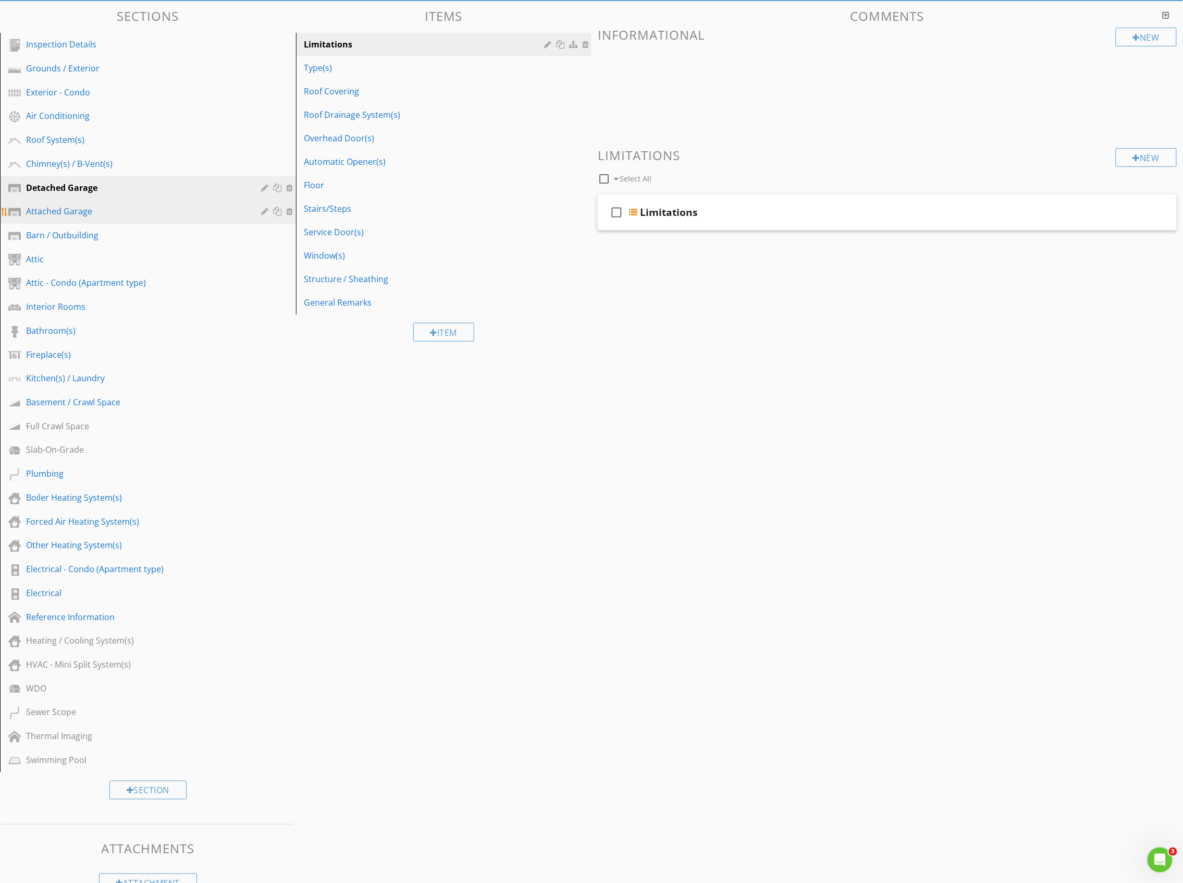
click at [61, 213] on div "Attached Garage" at bounding box center [136, 211] width 221 height 13
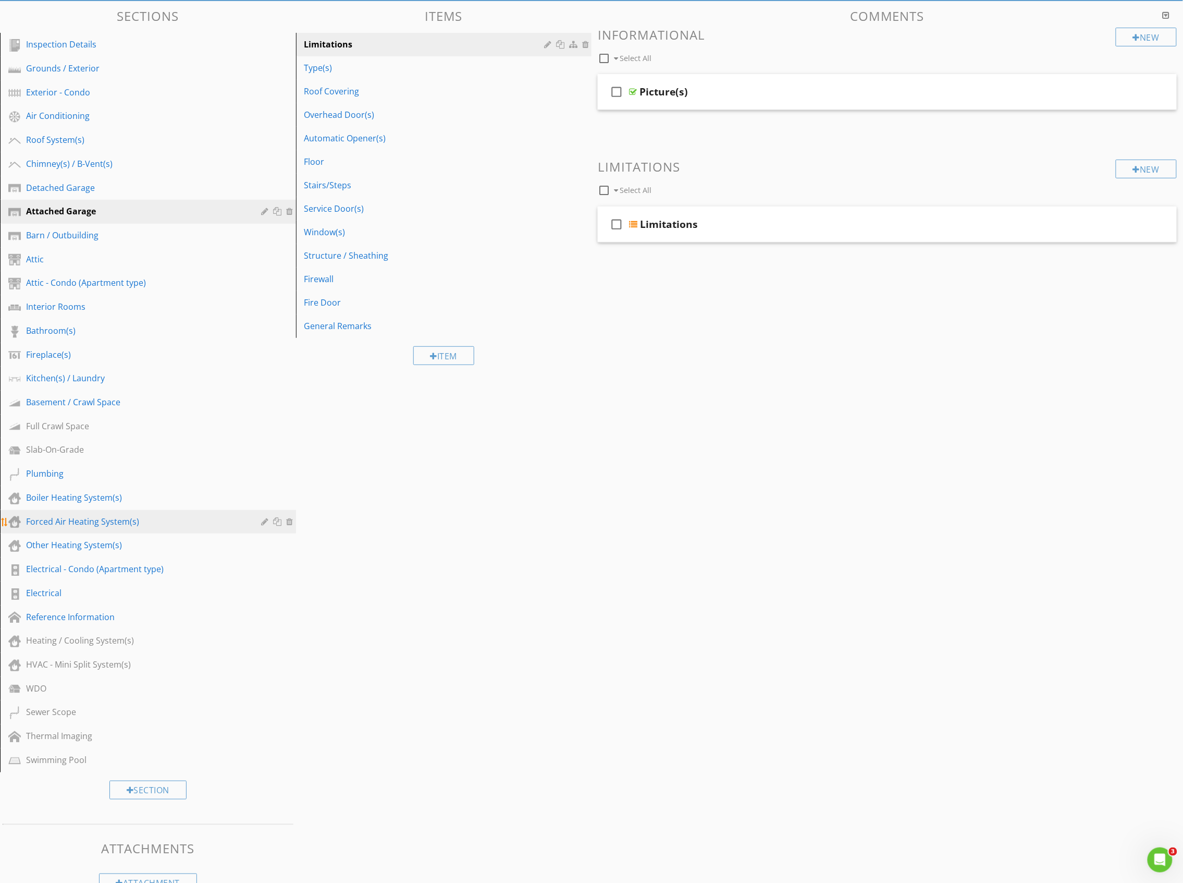
click at [115, 515] on div "Forced Air Heating System(s)" at bounding box center [136, 521] width 221 height 13
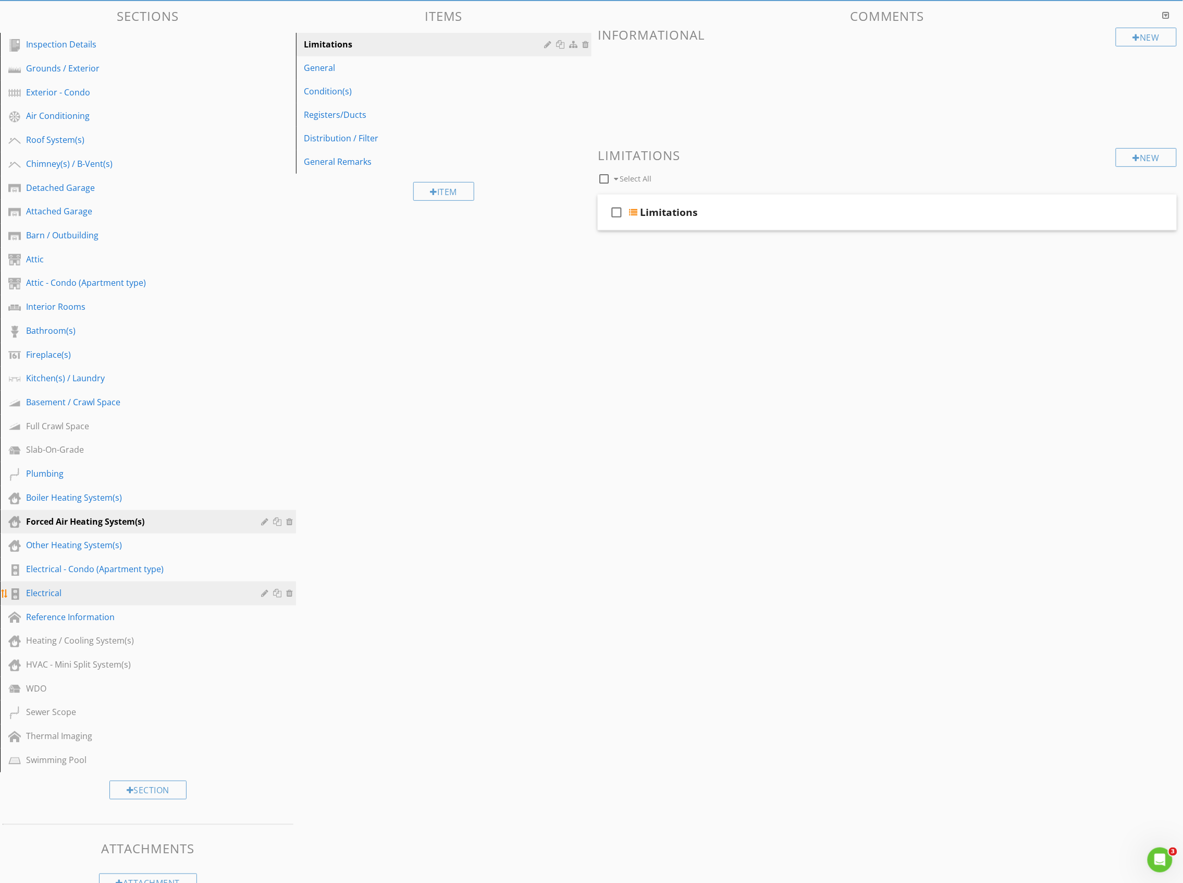
click at [48, 587] on div "Electrical" at bounding box center [136, 592] width 221 height 13
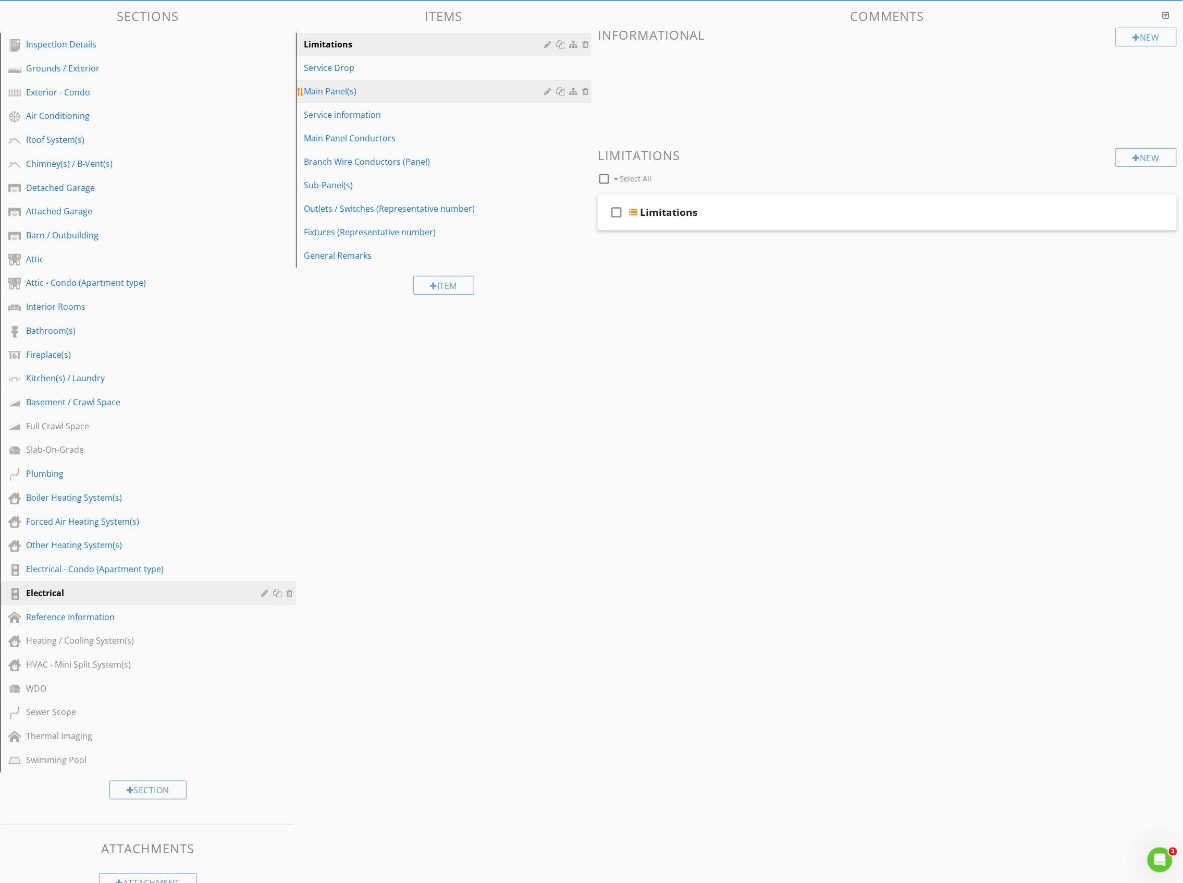
click at [340, 88] on div "Main Panel(s)" at bounding box center [425, 91] width 243 height 13
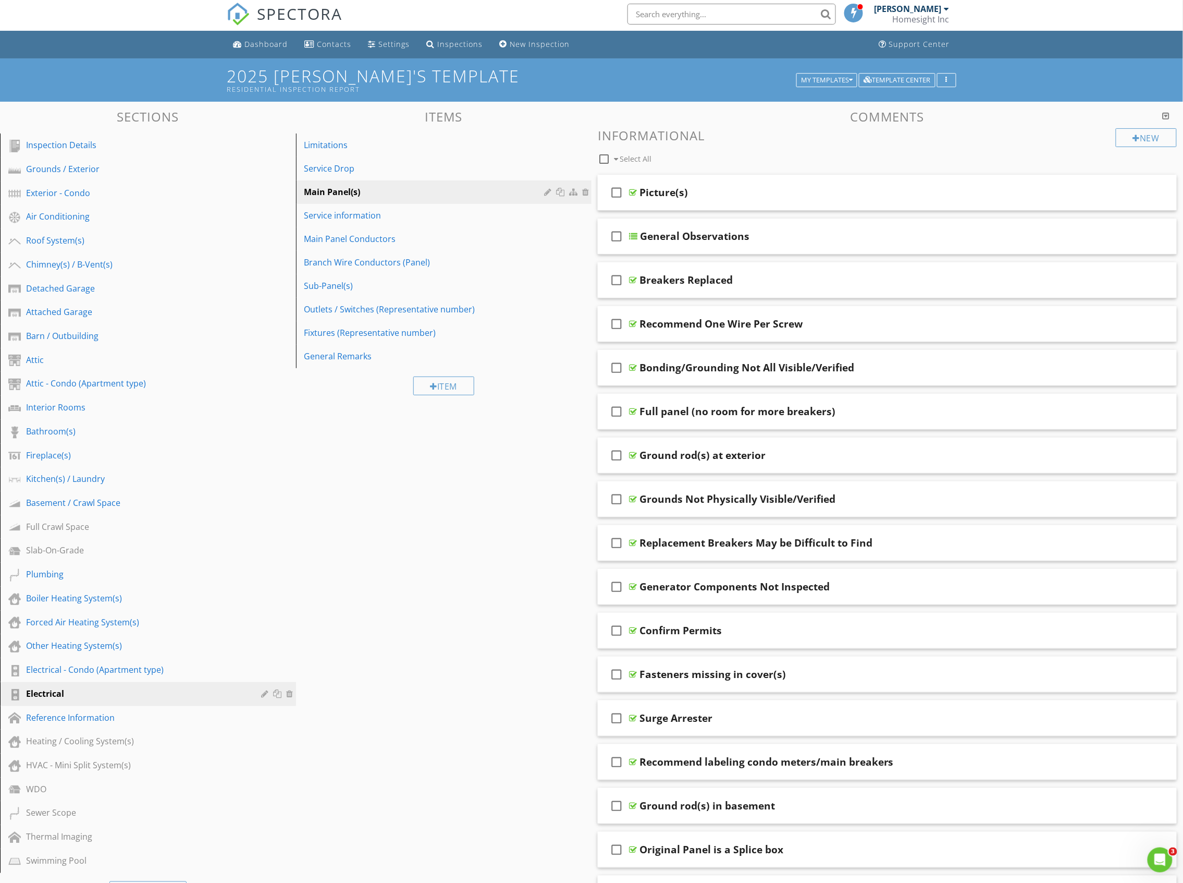
scroll to position [0, 0]
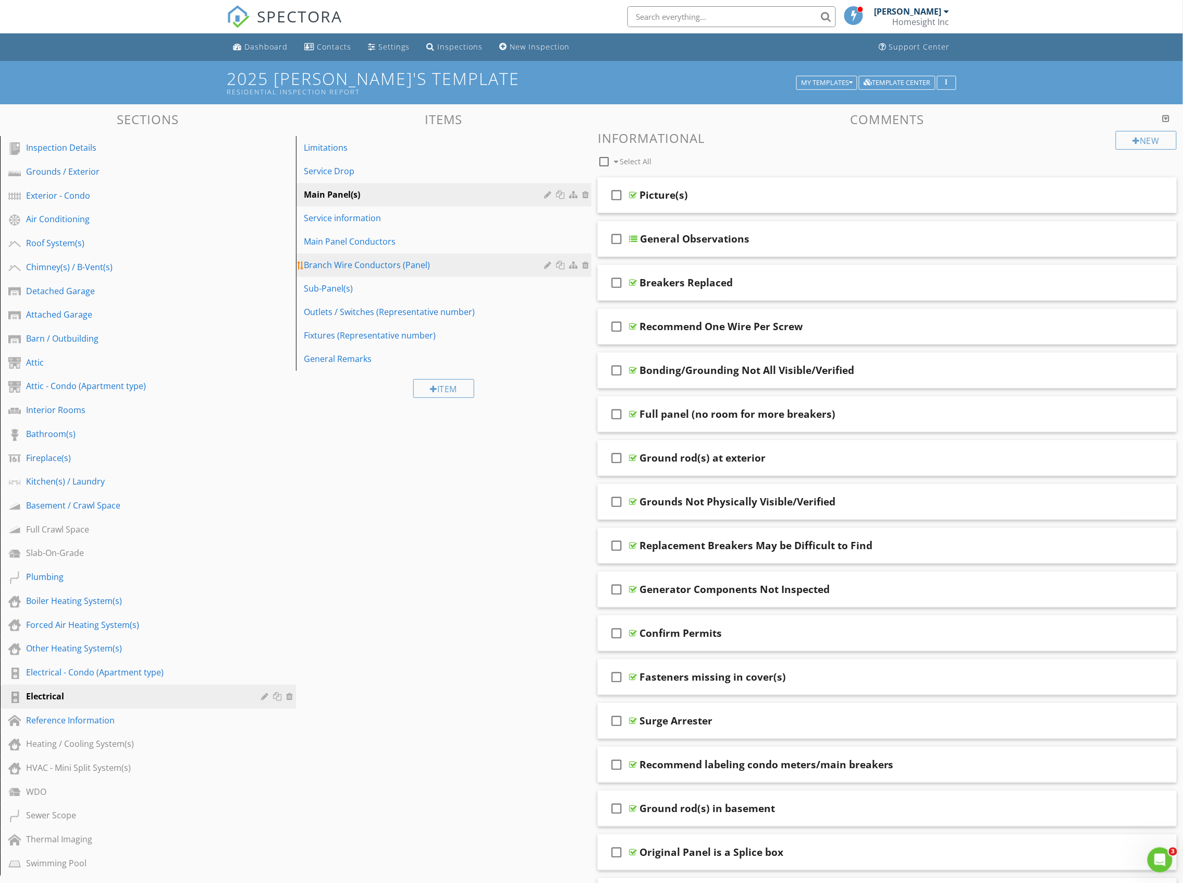
click at [353, 260] on div "Branch Wire Conductors (Panel)" at bounding box center [425, 265] width 243 height 13
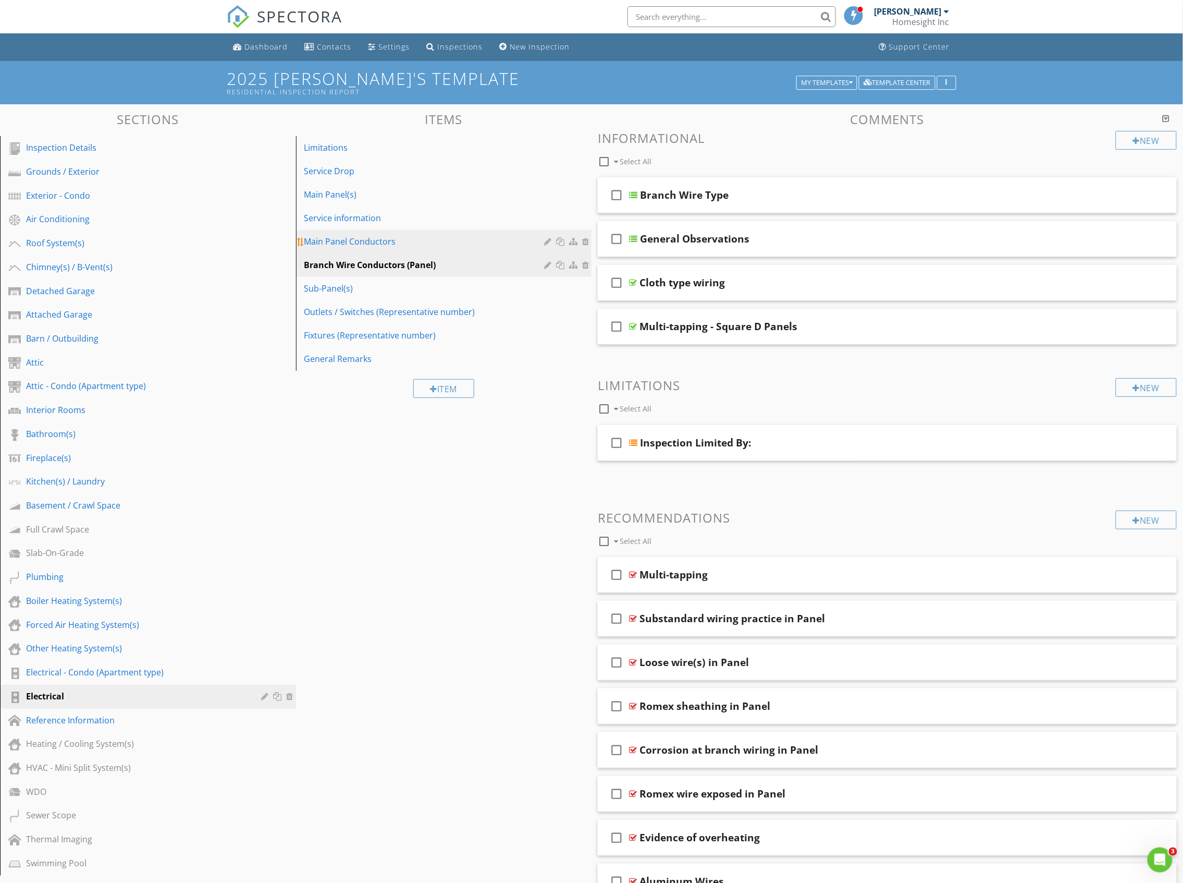
click at [378, 245] on div "Main Panel Conductors" at bounding box center [425, 241] width 243 height 13
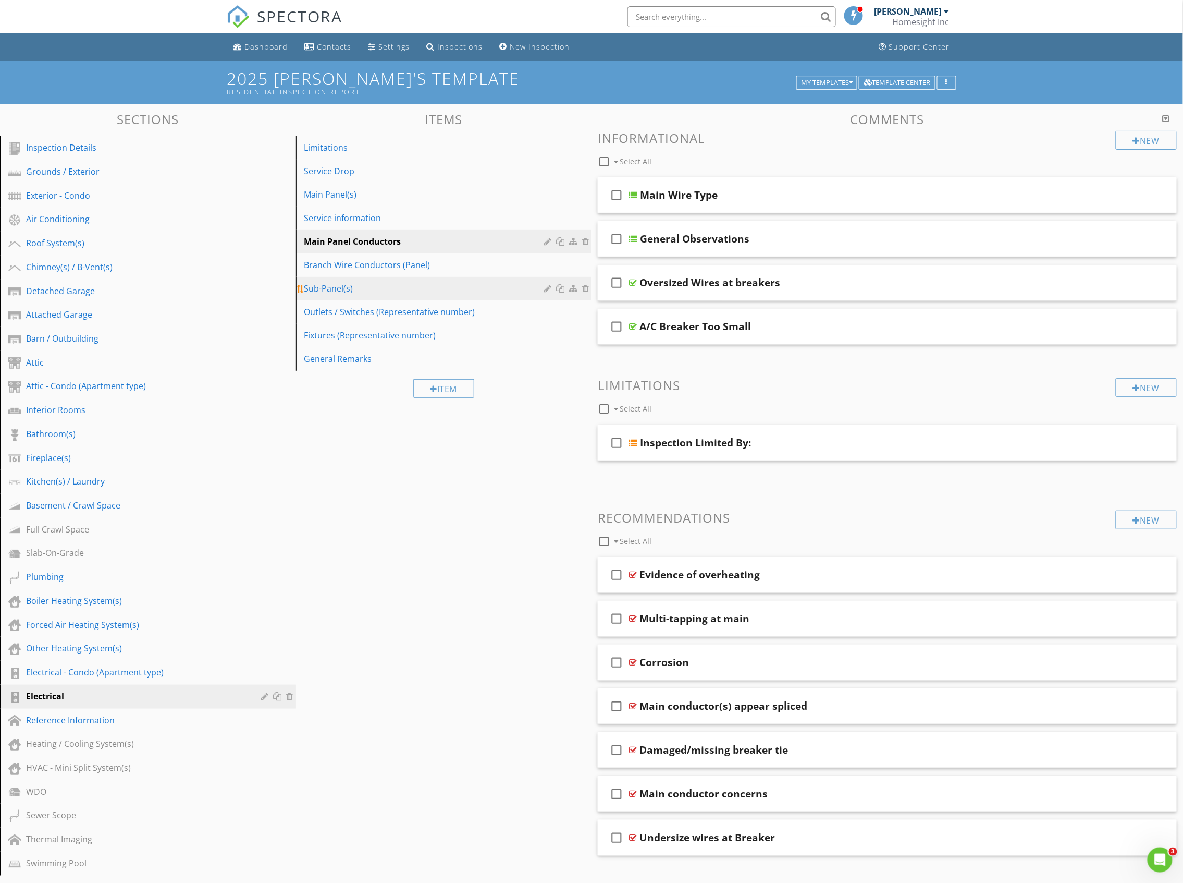
click at [347, 284] on div "Sub-Panel(s)" at bounding box center [425, 288] width 243 height 13
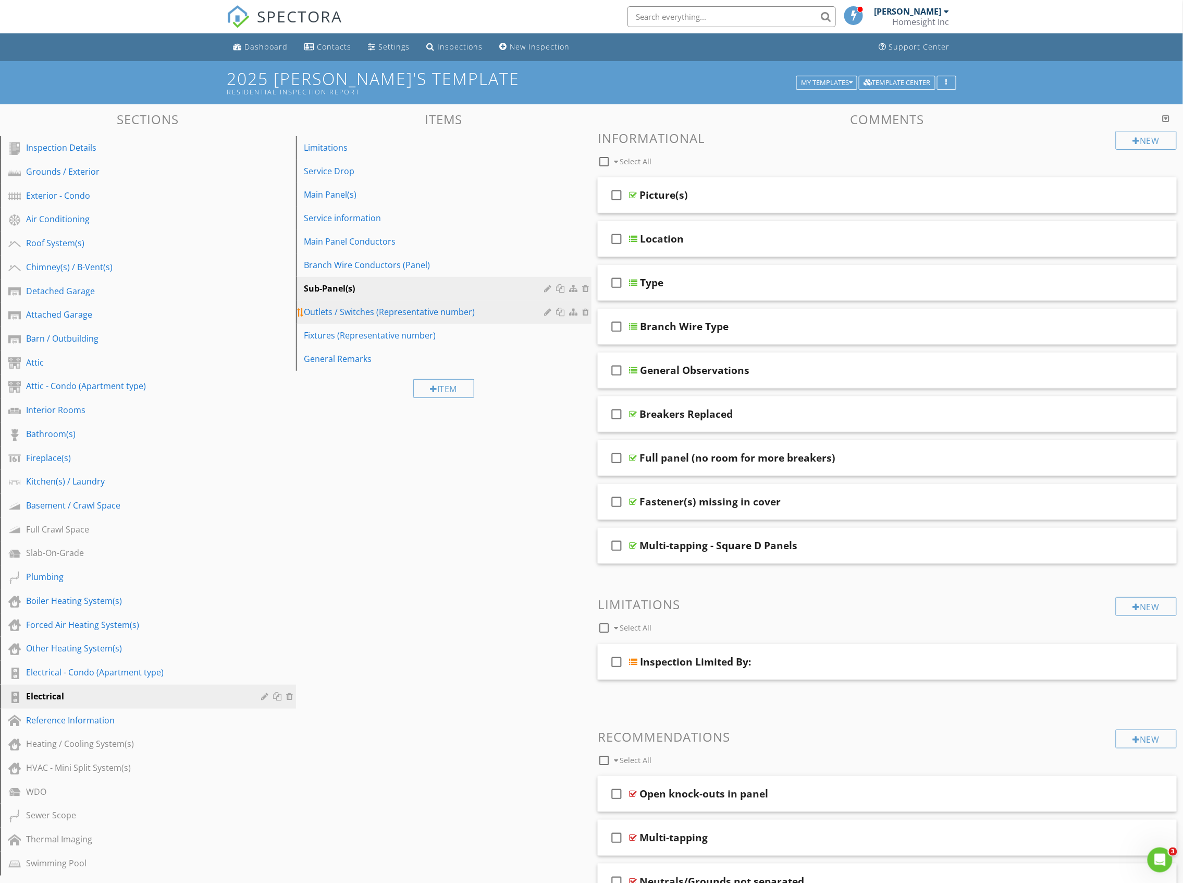
click at [424, 312] on div "Outlets / Switches (Representative number)" at bounding box center [425, 311] width 243 height 13
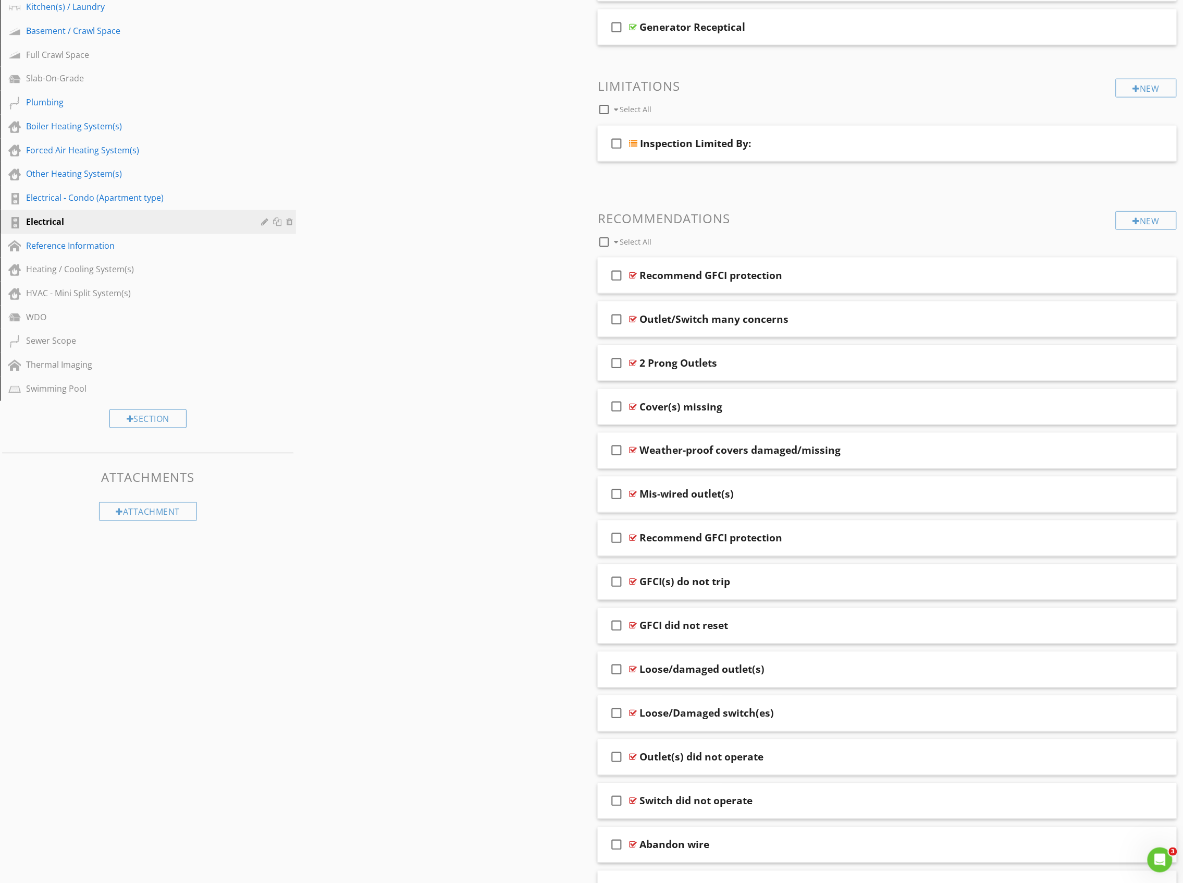
scroll to position [455, 0]
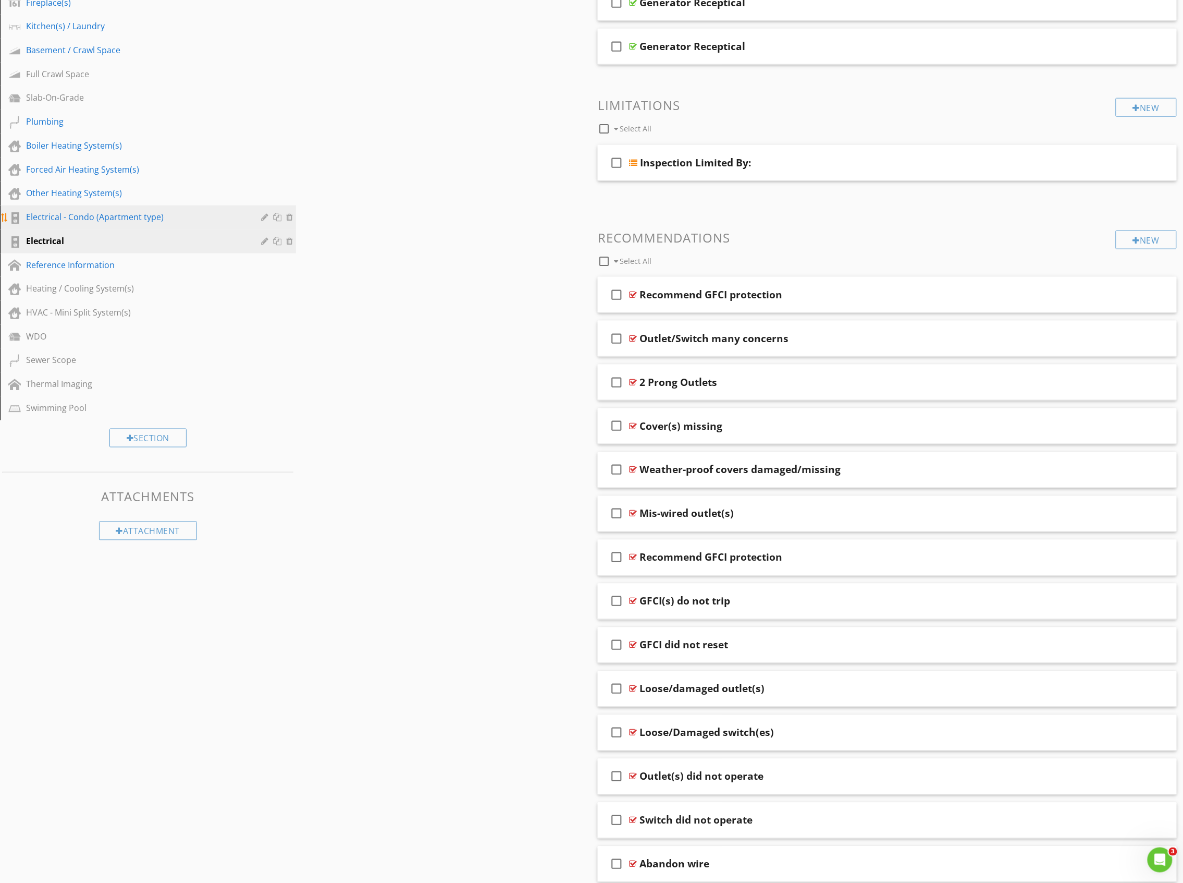
click at [90, 211] on div "Electrical - Condo (Apartment type)" at bounding box center [136, 217] width 221 height 13
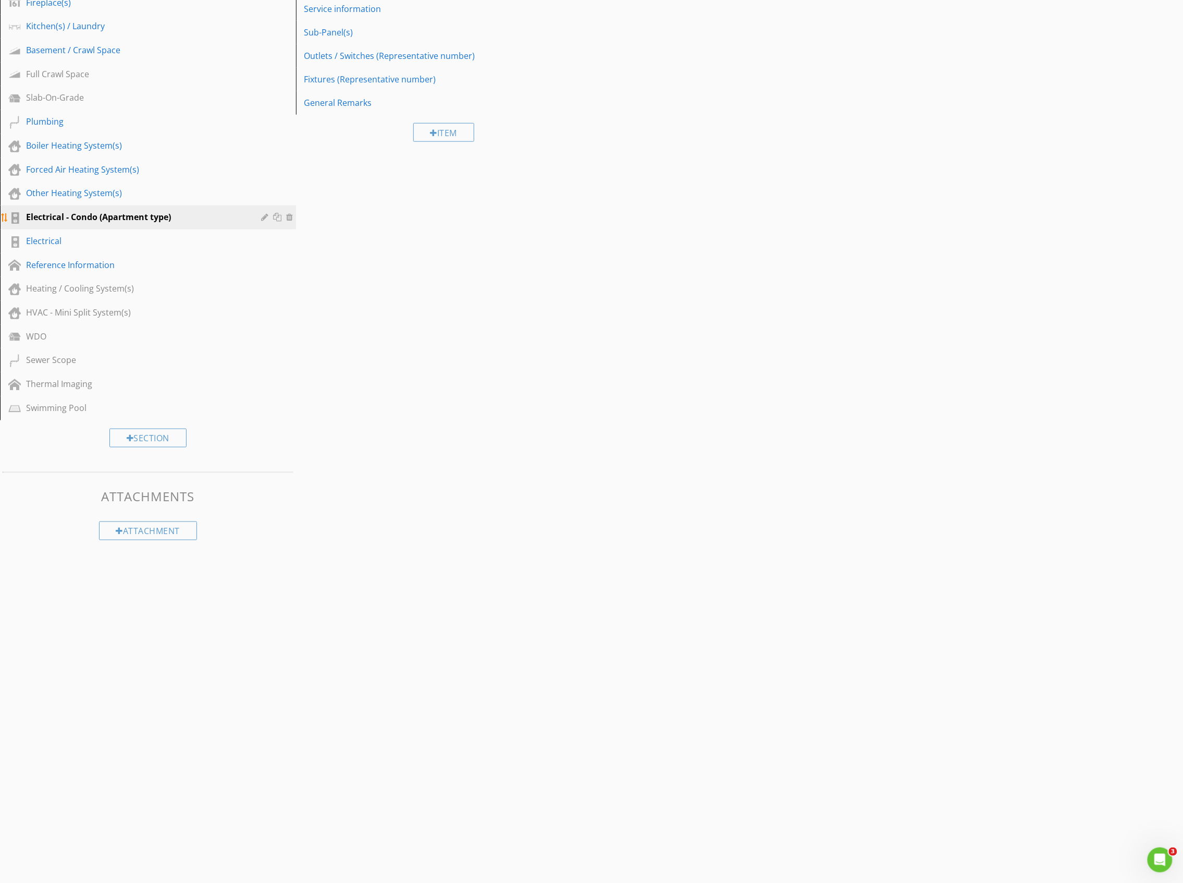
scroll to position [120, 0]
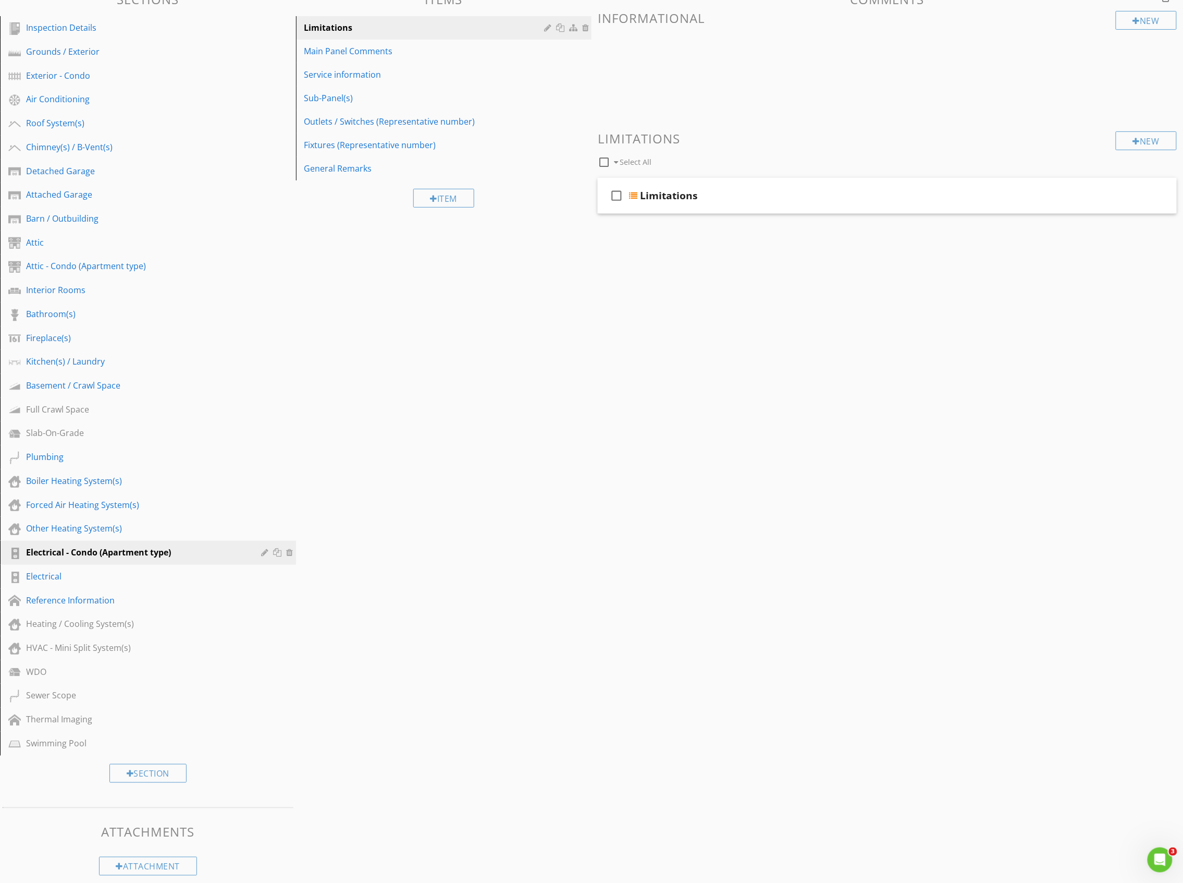
click at [456, 584] on div "Sections Inspection Details Grounds / Exterior Exterior - Condo Air Conditionin…" at bounding box center [591, 433] width 1183 height 899
click at [428, 313] on div "Sections Inspection Details Grounds / Exterior Exterior - Condo Air Conditionin…" at bounding box center [591, 433] width 1183 height 899
click at [54, 36] on link "Inspection Details" at bounding box center [149, 28] width 293 height 24
